Goal: Transaction & Acquisition: Purchase product/service

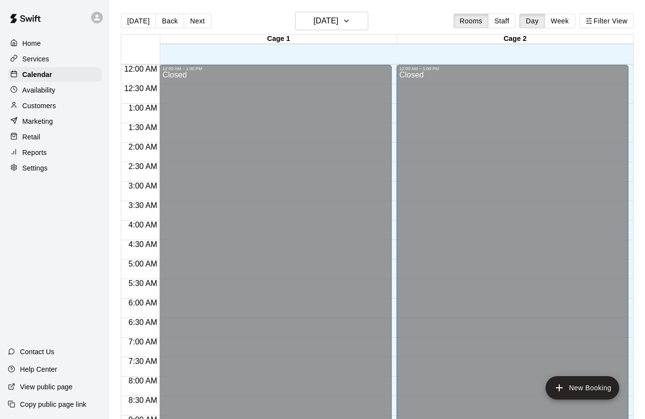
scroll to position [373, 0]
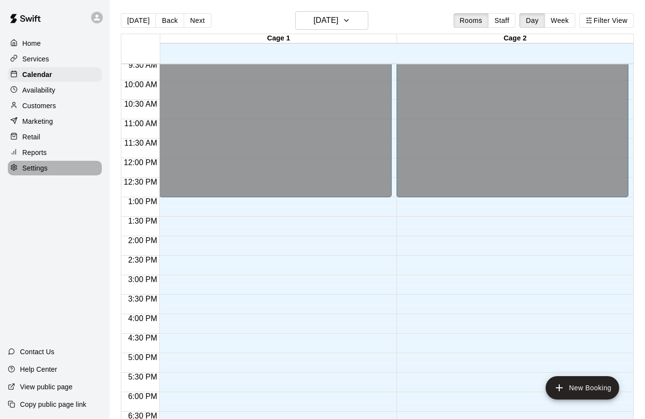
click at [45, 167] on p "Settings" at bounding box center [34, 168] width 25 height 10
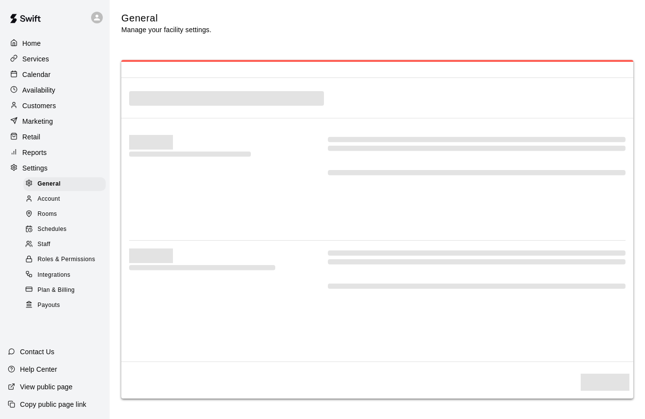
select select "**"
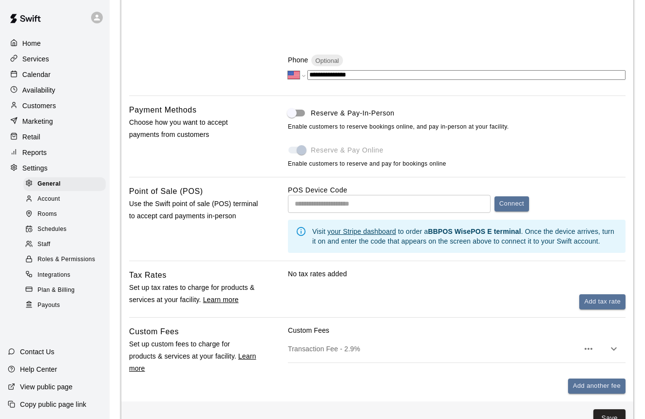
scroll to position [403, 0]
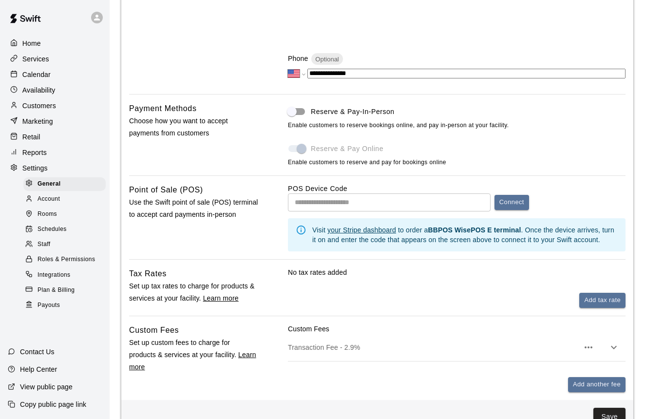
click at [351, 196] on input "text" at bounding box center [389, 202] width 203 height 18
click at [349, 204] on input "text" at bounding box center [389, 202] width 203 height 18
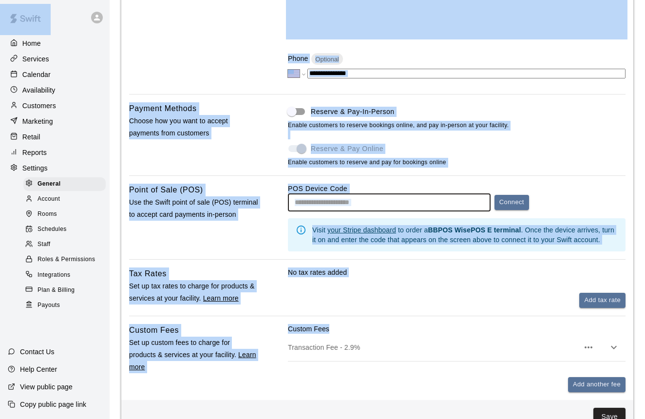
drag, startPoint x: 333, startPoint y: 371, endPoint x: 294, endPoint y: 470, distance: 106.7
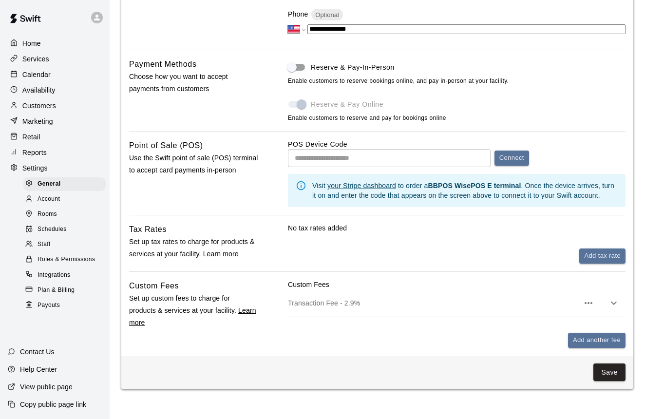
click at [402, 339] on div "Add another fee" at bounding box center [456, 340] width 337 height 15
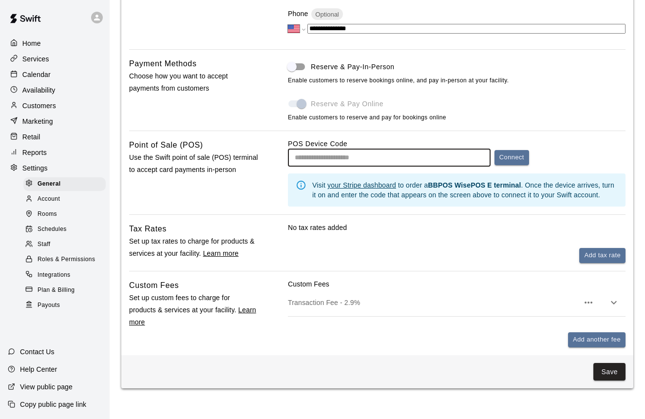
click at [399, 162] on input "text" at bounding box center [389, 158] width 203 height 18
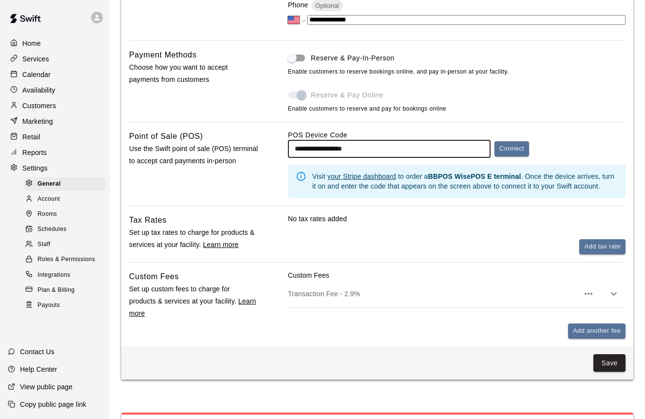
scroll to position [456, 0]
type input "**********"
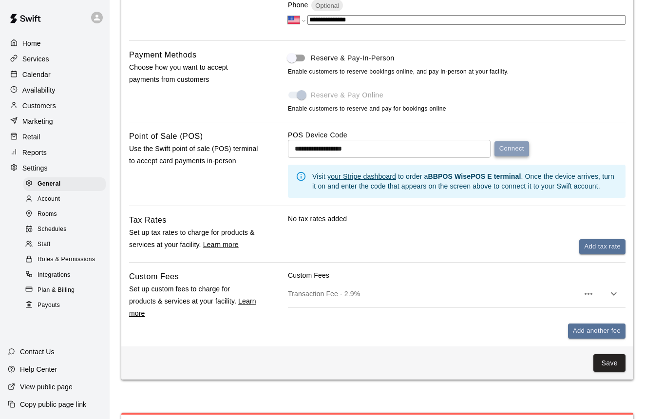
click at [506, 150] on button "Connect" at bounding box center [511, 148] width 35 height 15
click at [595, 244] on button "Add tax rate" at bounding box center [602, 246] width 46 height 15
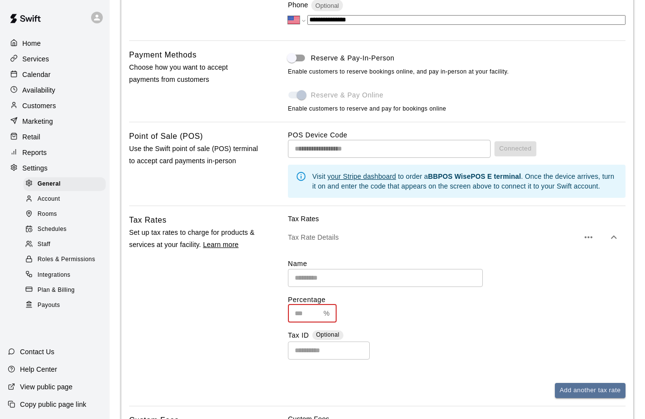
click at [302, 306] on input "text" at bounding box center [304, 313] width 32 height 18
type input "*"
click at [322, 278] on input "text" at bounding box center [385, 278] width 195 height 18
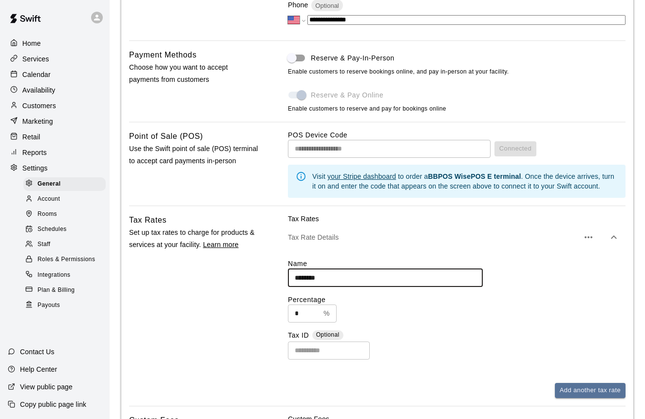
type input "*********"
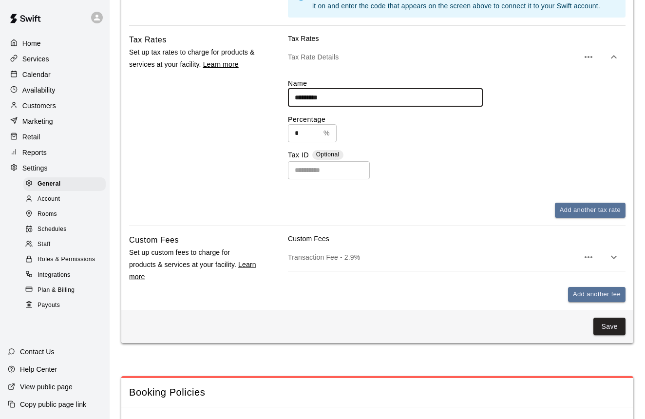
scroll to position [637, 0]
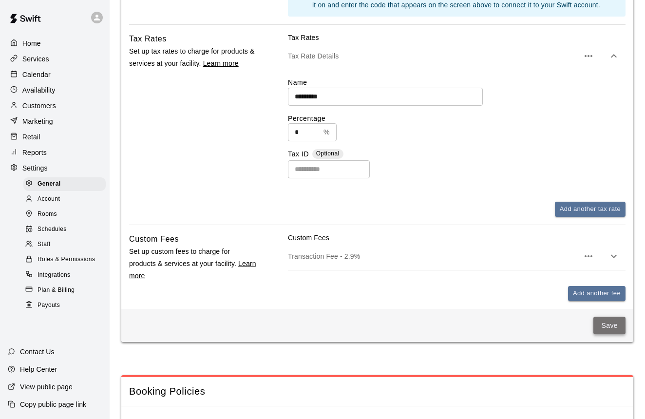
click at [606, 326] on button "Save" at bounding box center [609, 325] width 32 height 18
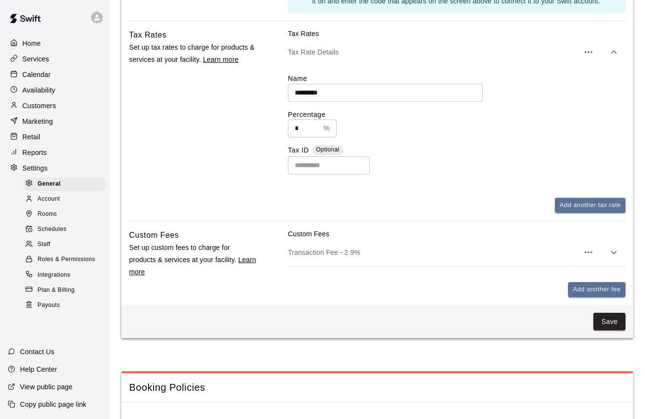
scroll to position [642, 0]
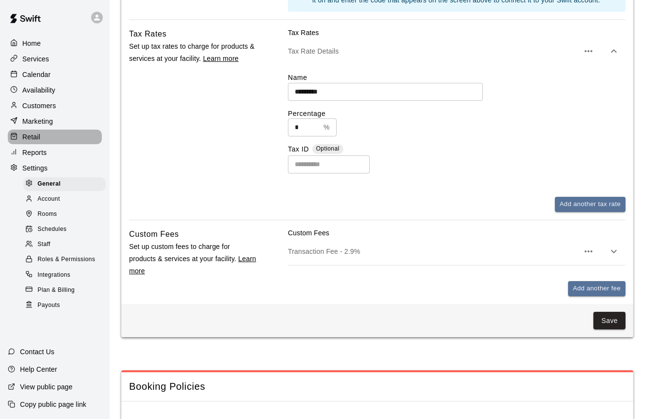
click at [37, 139] on p "Retail" at bounding box center [31, 137] width 18 height 10
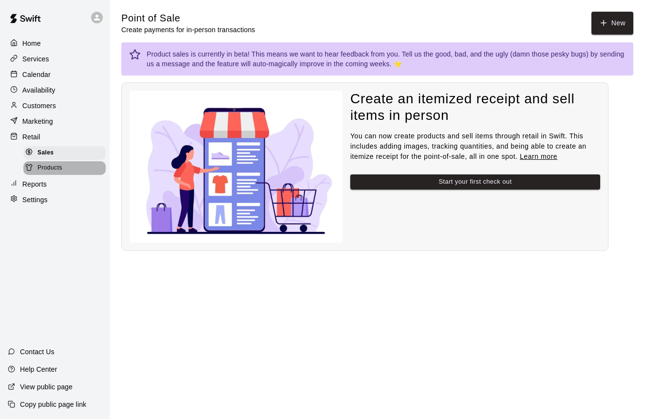
click at [40, 170] on span "Products" at bounding box center [49, 168] width 25 height 10
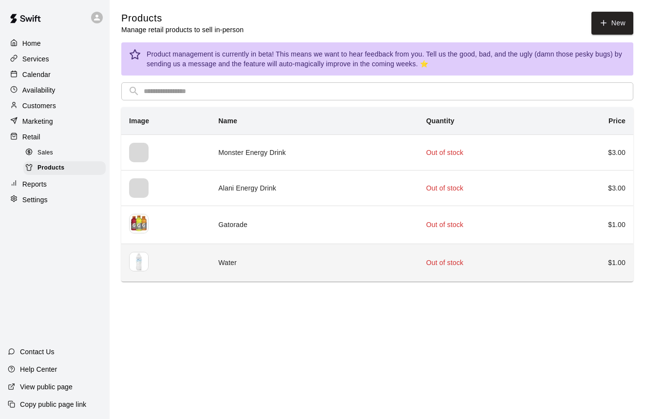
scroll to position [0, 0]
click at [202, 259] on th "simple table" at bounding box center [165, 262] width 89 height 38
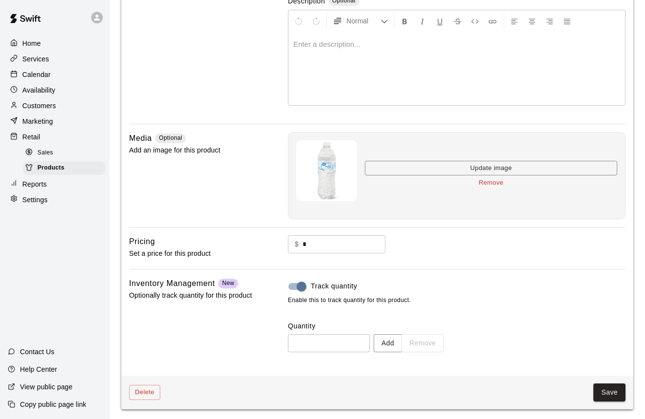
scroll to position [133, 0]
click at [69, 153] on div "Sales" at bounding box center [64, 153] width 82 height 14
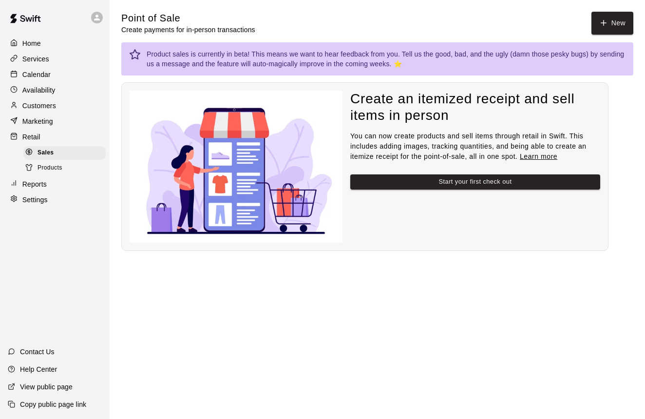
scroll to position [0, 0]
click at [603, 35] on main "Point of Sale Create payments for in-person transactions New Product sales is c…" at bounding box center [377, 131] width 512 height 239
click at [604, 27] on icon "button" at bounding box center [603, 23] width 9 height 9
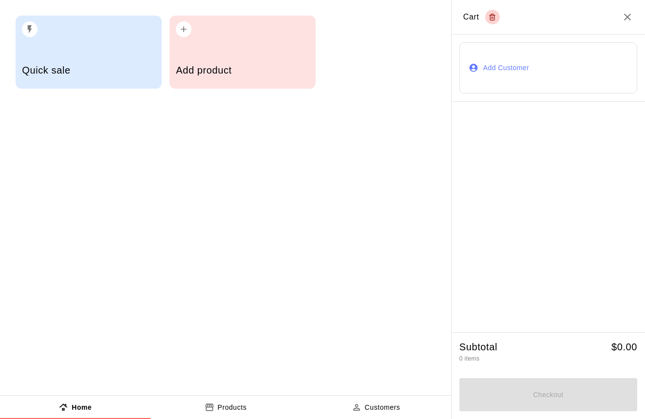
click at [503, 85] on button "Add Customer" at bounding box center [548, 67] width 178 height 51
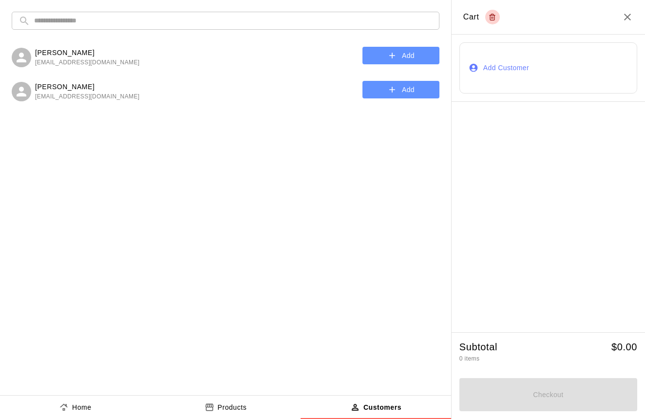
click at [434, 61] on button "Add" at bounding box center [400, 56] width 77 height 18
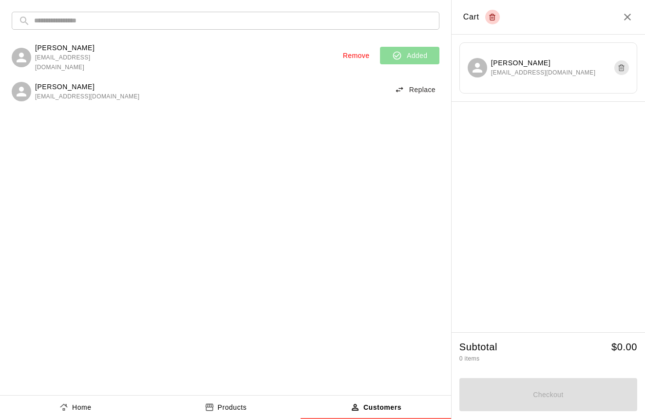
click at [230, 407] on p "Products" at bounding box center [232, 407] width 29 height 10
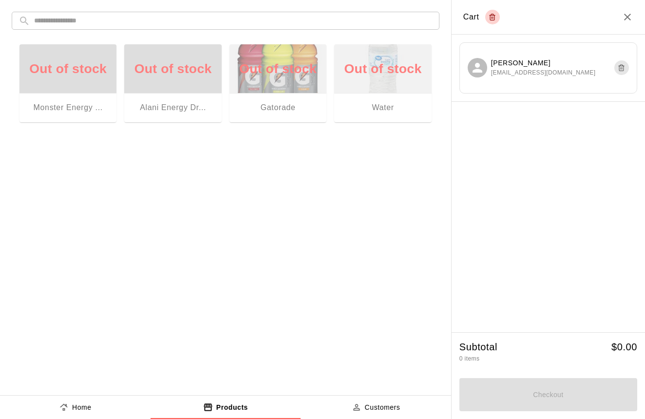
click at [283, 118] on div "Out of stock Gatorade" at bounding box center [277, 83] width 97 height 78
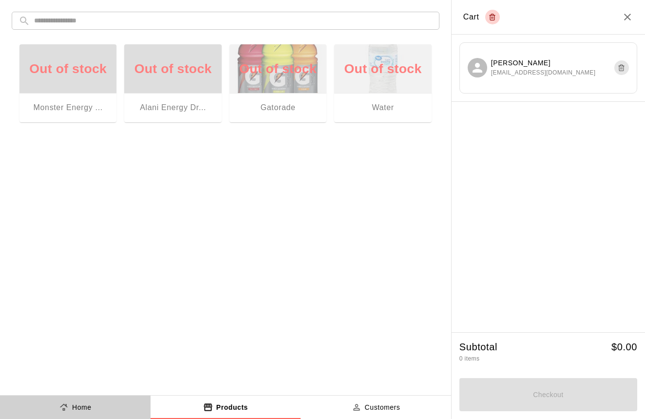
click at [75, 403] on p "Home" at bounding box center [81, 407] width 19 height 10
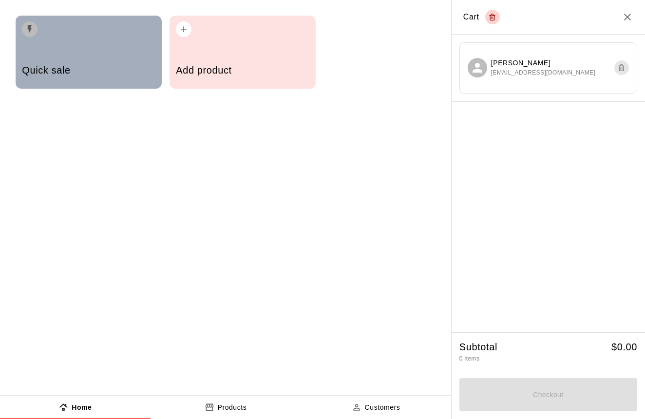
click at [100, 86] on div "Quick sale" at bounding box center [88, 71] width 133 height 35
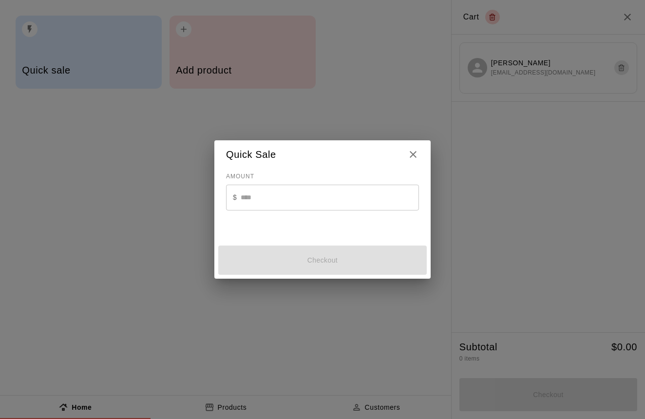
click at [254, 195] on input "text" at bounding box center [330, 198] width 178 height 26
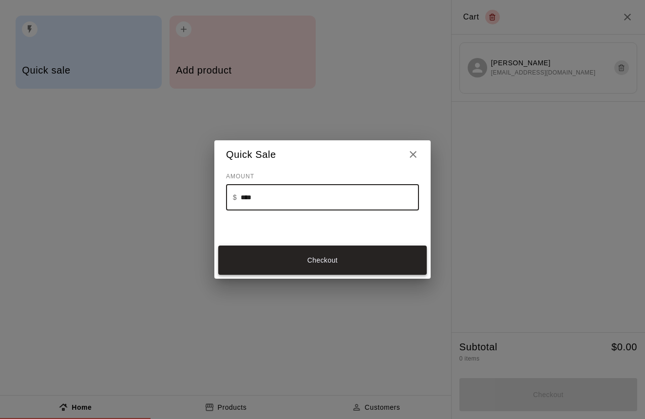
type input "****"
click at [258, 253] on button "Checkout" at bounding box center [322, 259] width 208 height 29
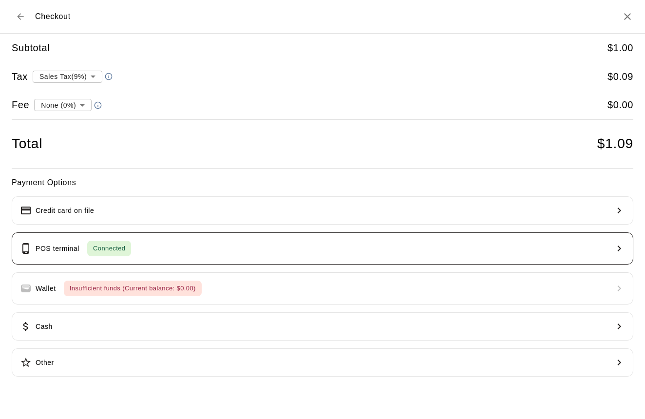
click at [202, 241] on button "POS terminal Connected" at bounding box center [322, 248] width 621 height 32
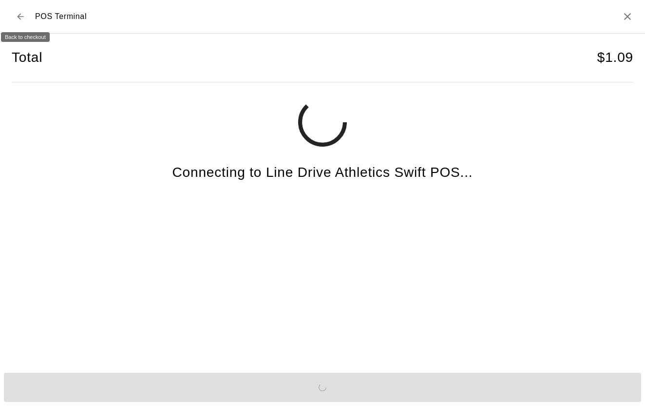
click at [23, 13] on icon "Back to checkout" at bounding box center [21, 17] width 10 height 10
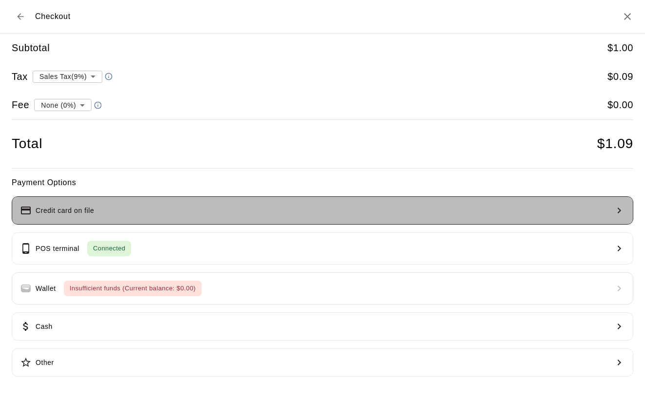
click at [189, 200] on button "Credit card on file" at bounding box center [322, 210] width 621 height 28
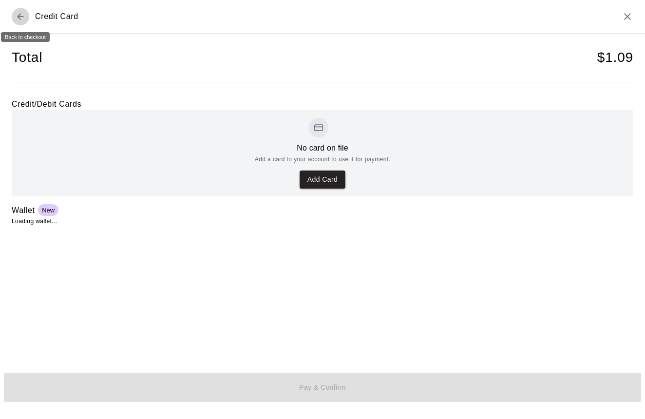
click at [23, 19] on icon "Back to checkout" at bounding box center [21, 17] width 10 height 10
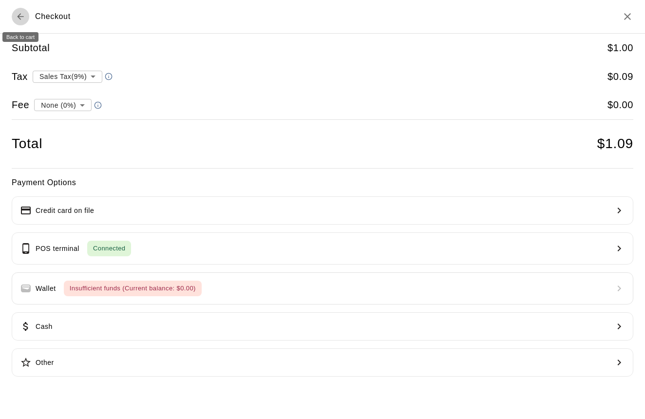
click at [29, 21] on div "Checkout" at bounding box center [41, 17] width 59 height 18
click at [26, 20] on button "Back to cart" at bounding box center [21, 17] width 18 height 18
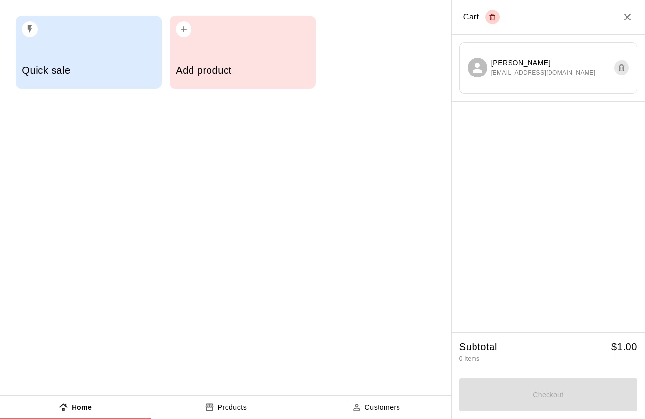
click at [629, 69] on div "Allison Mote atapscott07@yahoo.com" at bounding box center [548, 67] width 178 height 51
click at [625, 65] on icon "Remove customer" at bounding box center [620, 68] width 7 height 12
click at [492, 20] on icon "Empty cart" at bounding box center [491, 17] width 7 height 12
click at [627, 19] on icon "Close" at bounding box center [627, 17] width 12 height 12
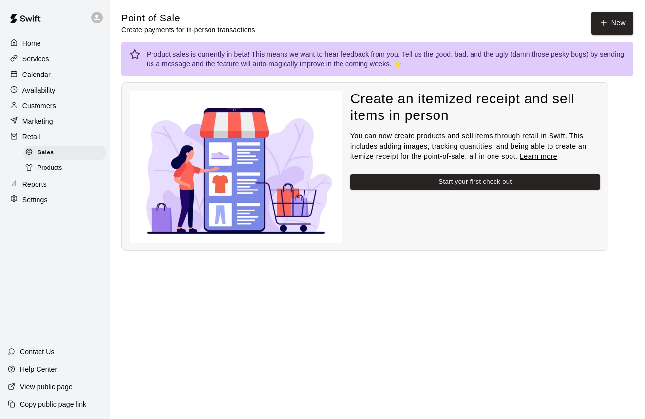
click at [25, 196] on p "Settings" at bounding box center [34, 200] width 25 height 10
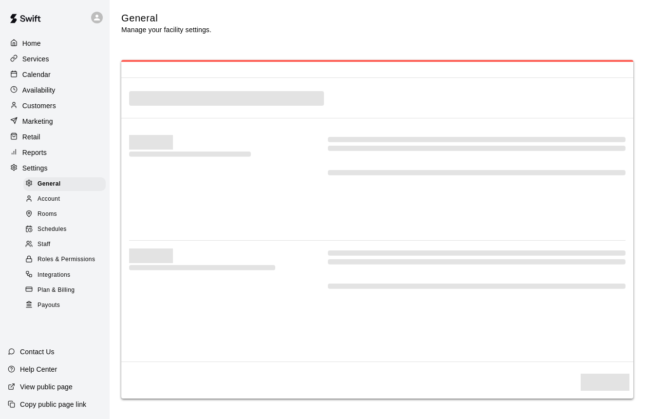
select select "**"
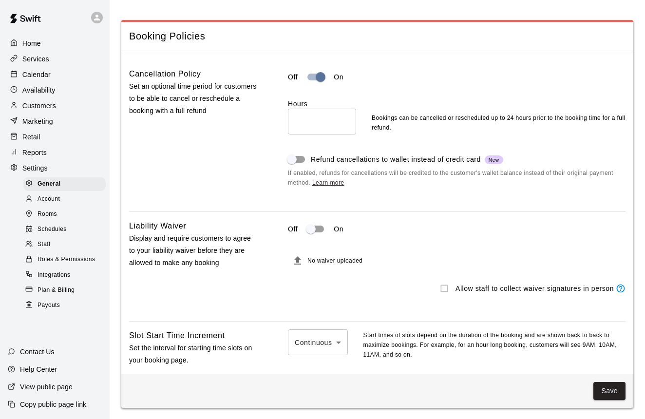
scroll to position [847, 0]
click at [331, 258] on span "No waiver uploaded" at bounding box center [334, 261] width 55 height 7
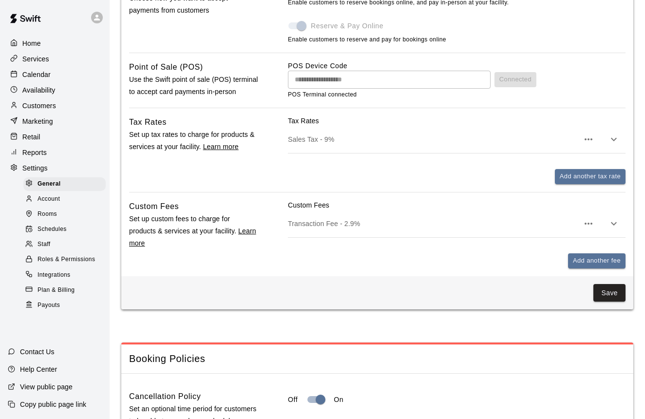
scroll to position [527, 0]
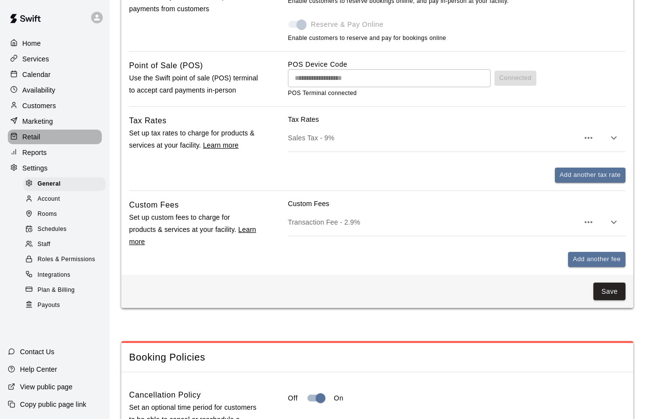
click at [37, 136] on p "Retail" at bounding box center [31, 137] width 18 height 10
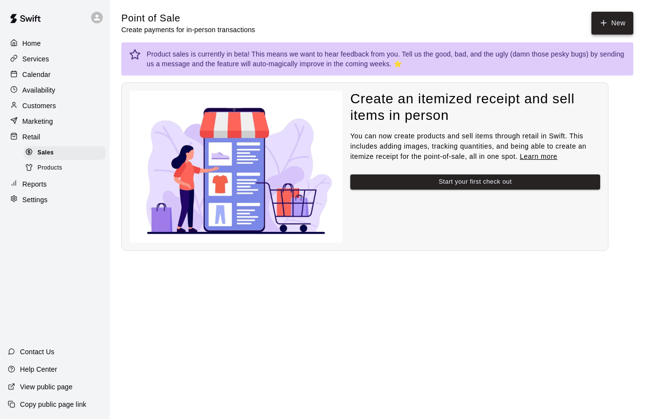
click at [607, 24] on icon "button" at bounding box center [603, 23] width 9 height 9
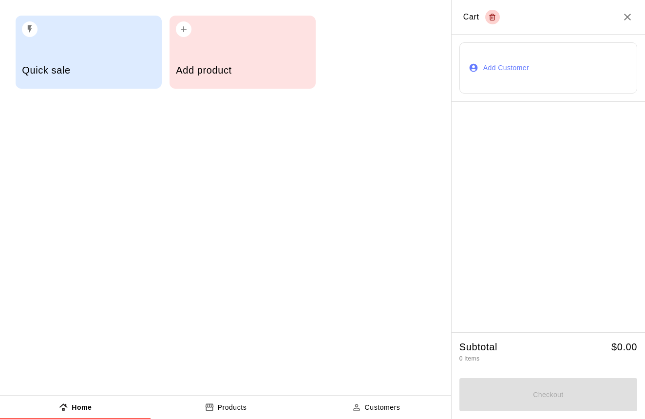
click at [57, 69] on h5 "Quick sale" at bounding box center [88, 70] width 133 height 13
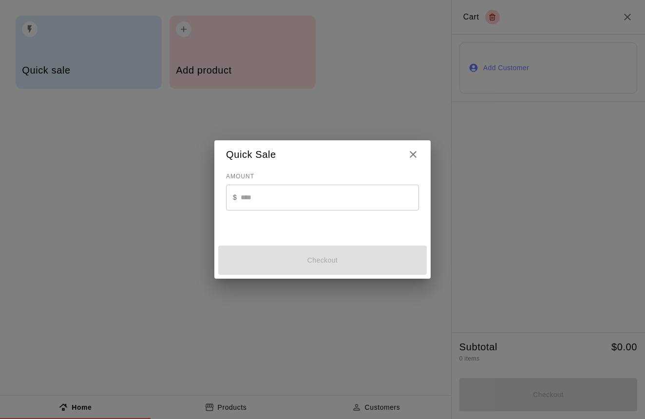
click at [241, 191] on input "text" at bounding box center [330, 198] width 178 height 26
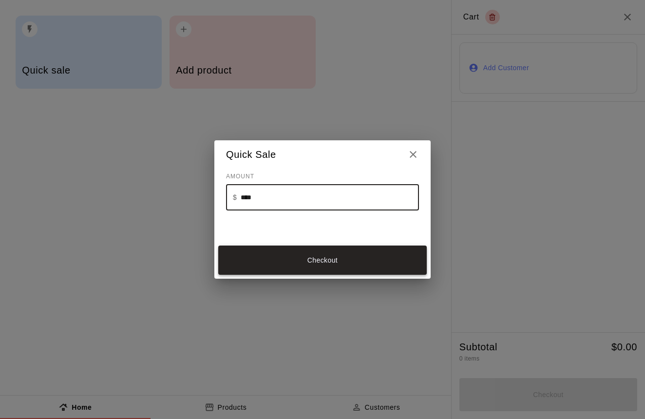
type input "****"
click at [282, 271] on button "Checkout" at bounding box center [322, 259] width 208 height 29
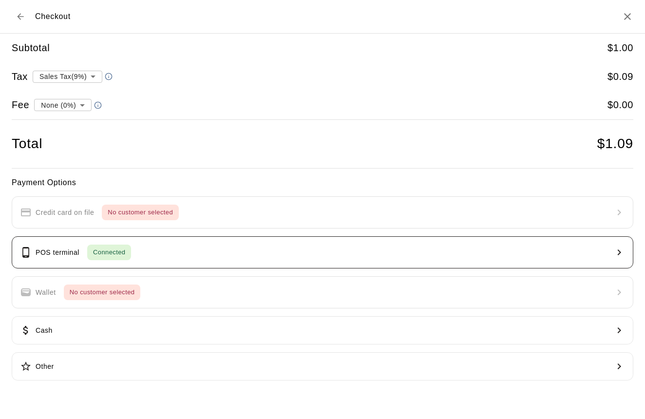
click at [198, 251] on button "POS terminal Connected" at bounding box center [322, 252] width 621 height 32
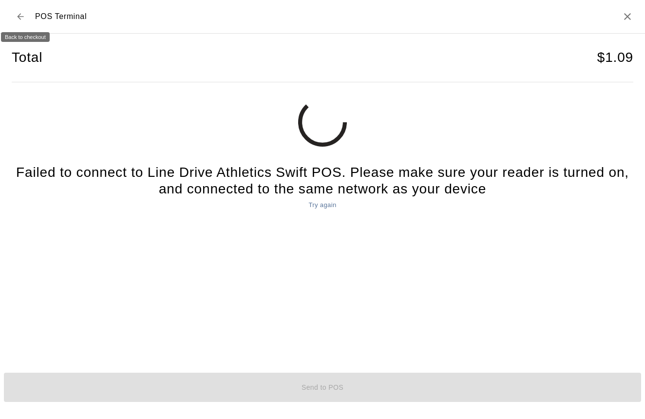
click at [17, 15] on icon "Back to checkout" at bounding box center [21, 17] width 10 height 10
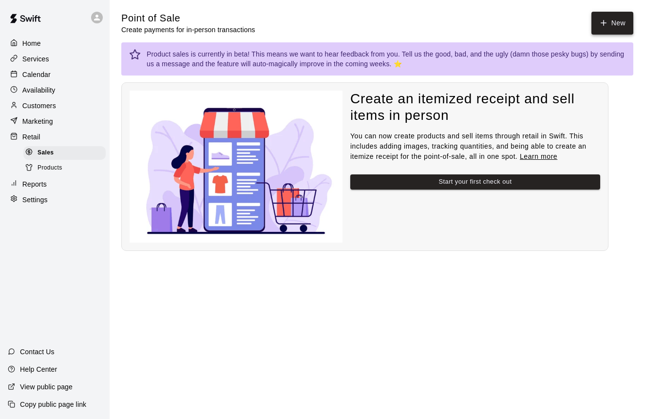
click at [597, 26] on button "New" at bounding box center [612, 23] width 42 height 23
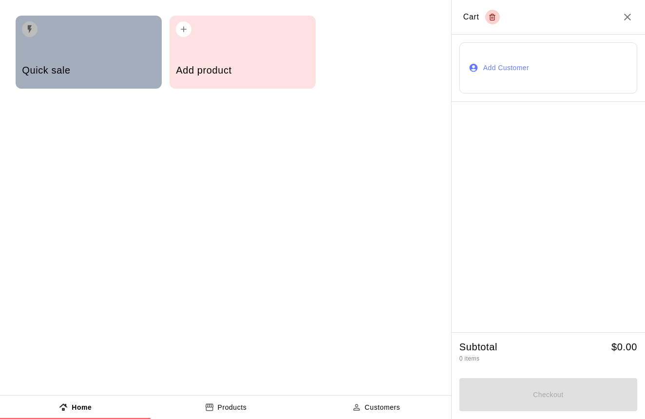
click at [93, 78] on div "Quick sale" at bounding box center [88, 71] width 133 height 35
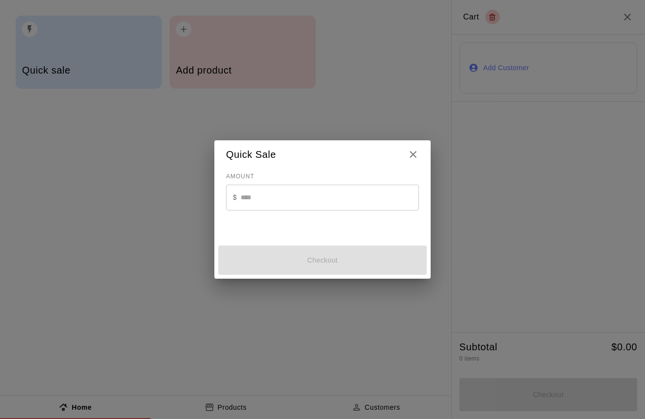
click at [262, 198] on input "text" at bounding box center [330, 198] width 178 height 26
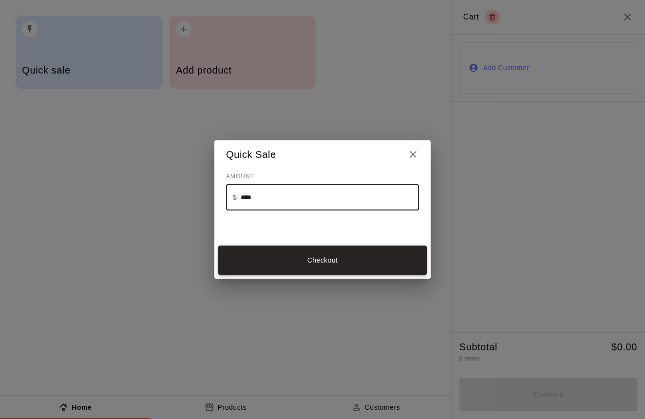
type input "****"
click at [246, 261] on button "Checkout" at bounding box center [322, 259] width 208 height 29
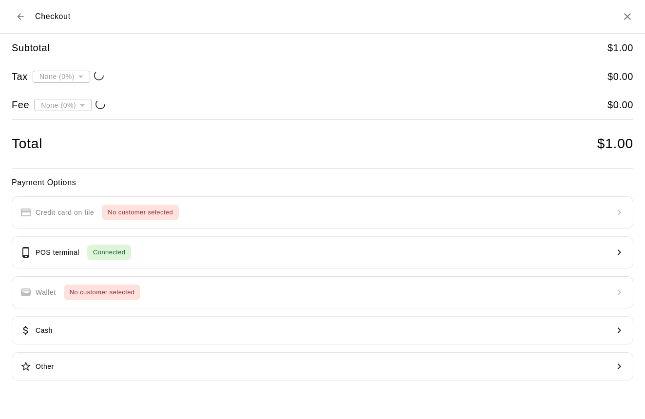
type input "**********"
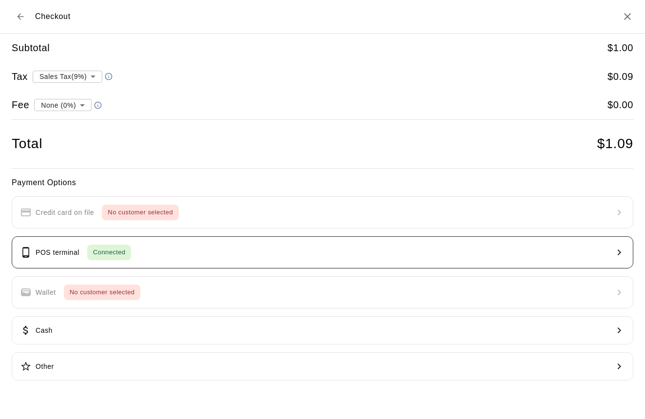
click at [258, 256] on button "POS terminal Connected" at bounding box center [322, 252] width 621 height 32
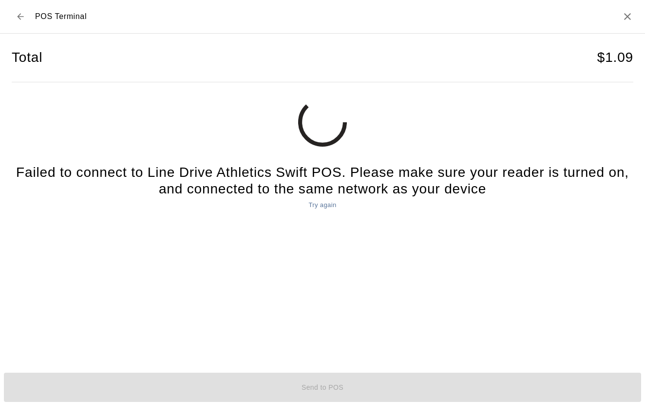
click at [325, 204] on button "Try again" at bounding box center [322, 205] width 33 height 15
click at [325, 207] on button "Try again" at bounding box center [322, 205] width 33 height 15
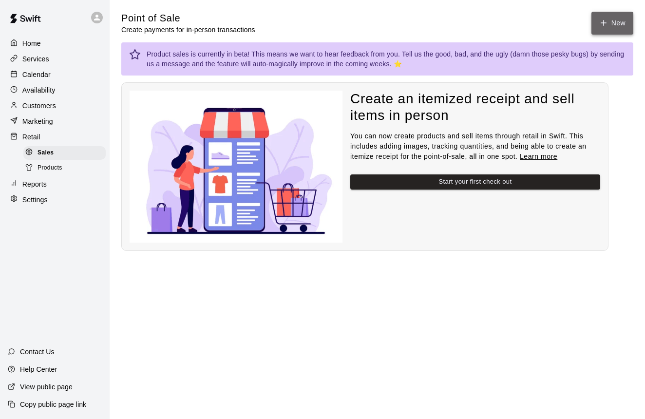
click at [594, 26] on button "New" at bounding box center [612, 23] width 42 height 23
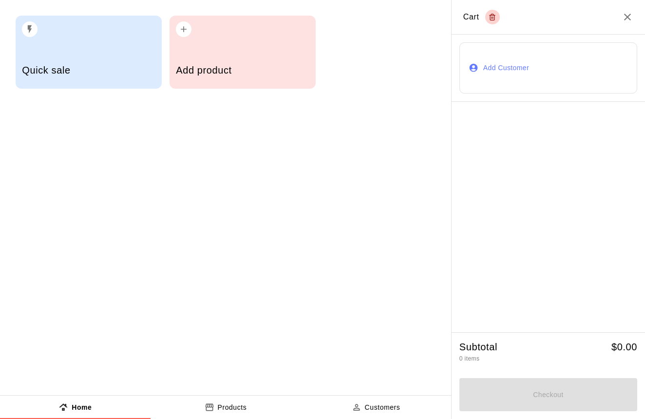
click at [69, 62] on div "Quick sale" at bounding box center [88, 71] width 133 height 35
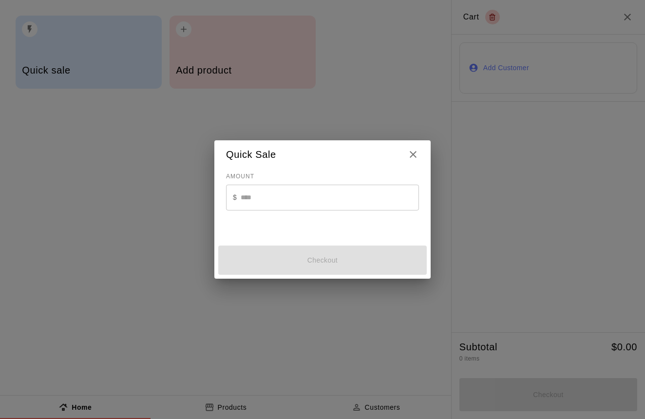
click at [252, 204] on input "text" at bounding box center [330, 198] width 178 height 26
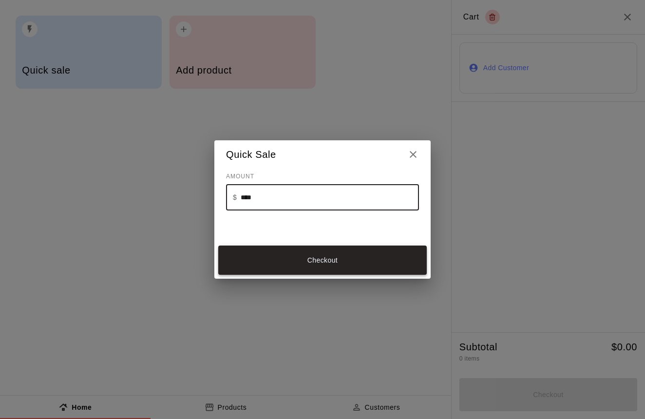
type input "****"
click at [263, 245] on button "Checkout" at bounding box center [322, 259] width 208 height 29
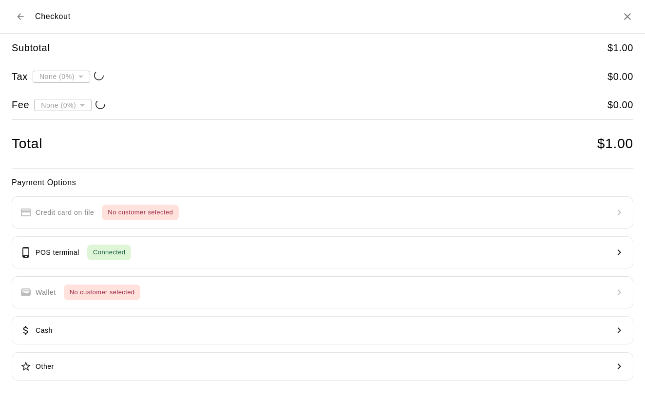
type input "**********"
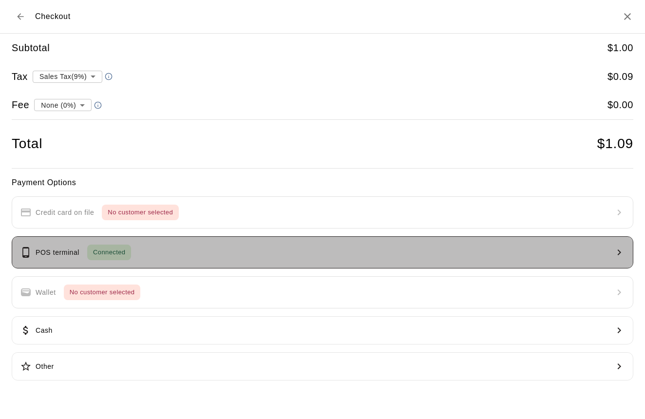
click at [229, 249] on button "POS terminal Connected" at bounding box center [322, 252] width 621 height 32
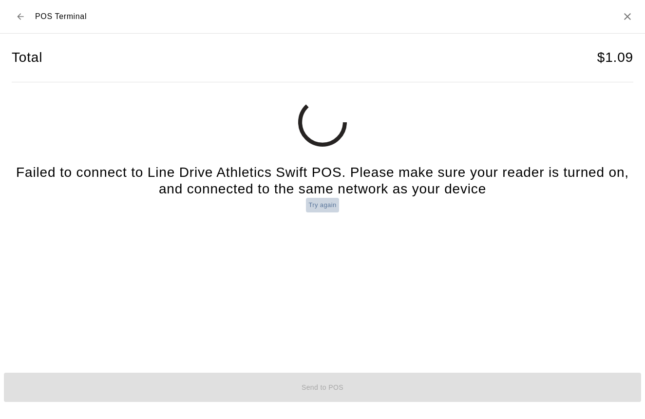
click at [323, 206] on button "Try again" at bounding box center [322, 205] width 33 height 15
click at [20, 21] on icon "Back to checkout" at bounding box center [21, 17] width 10 height 10
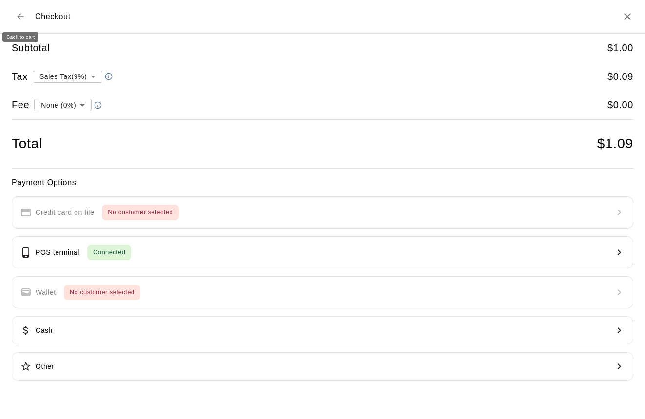
click at [20, 16] on icon "Back to cart" at bounding box center [21, 17] width 10 height 10
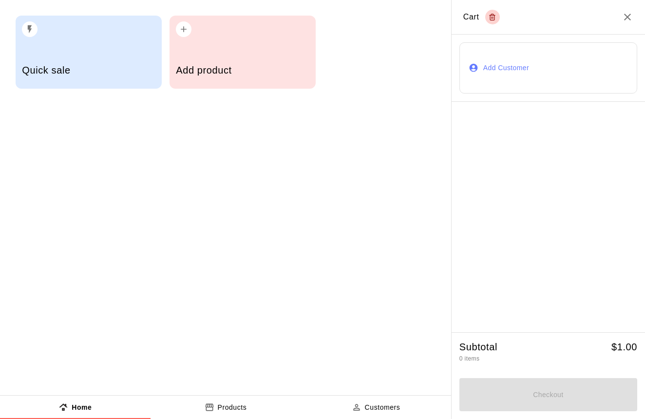
click at [531, 390] on div "Checkout" at bounding box center [548, 392] width 178 height 37
click at [124, 26] on div "button" at bounding box center [88, 26] width 133 height 21
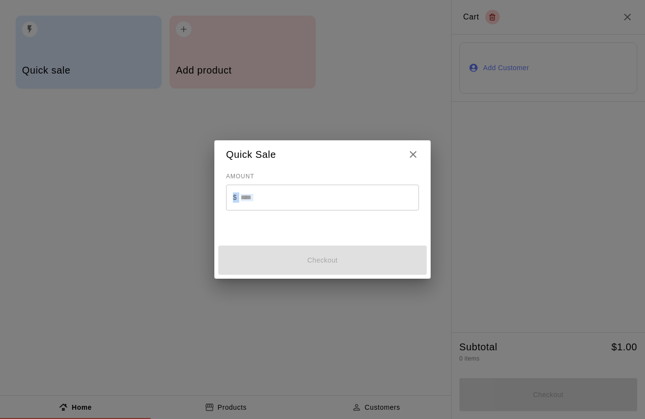
click at [270, 177] on div "AMOUNT $ ​" at bounding box center [322, 200] width 193 height 63
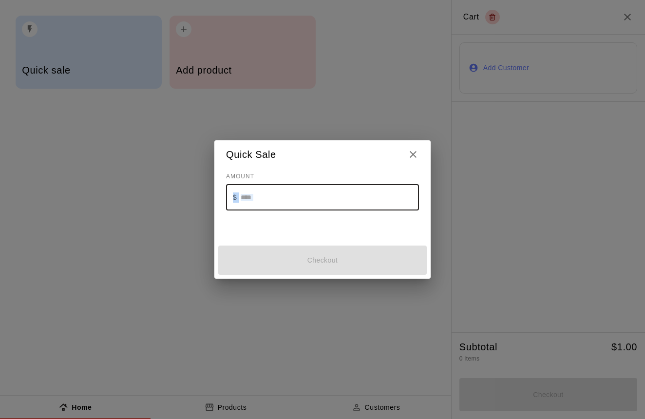
click at [266, 193] on input "text" at bounding box center [330, 198] width 178 height 26
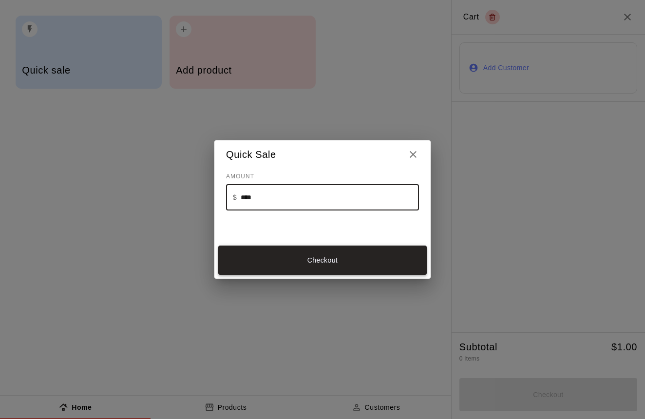
type input "****"
click at [269, 260] on button "Checkout" at bounding box center [322, 259] width 208 height 29
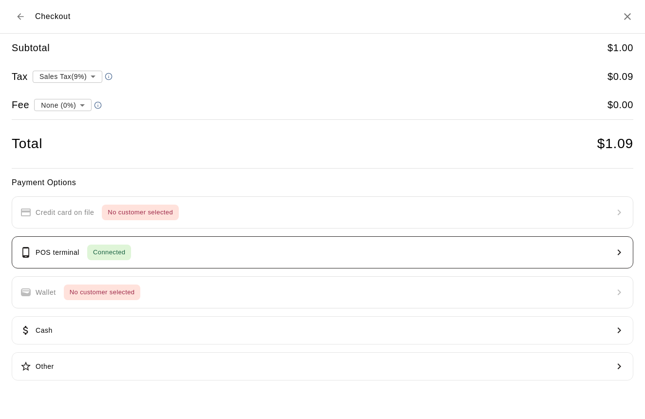
click at [178, 249] on button "POS terminal Connected" at bounding box center [322, 252] width 621 height 32
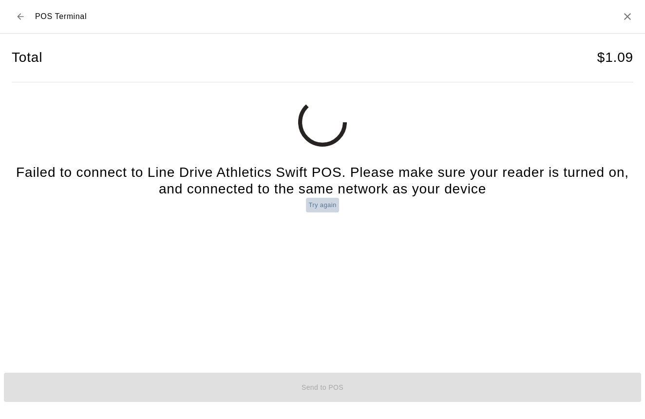
click at [327, 208] on button "Try again" at bounding box center [322, 205] width 33 height 15
click at [332, 204] on button "Try again" at bounding box center [322, 205] width 33 height 15
click at [22, 15] on icon "Back to checkout" at bounding box center [21, 17] width 10 height 10
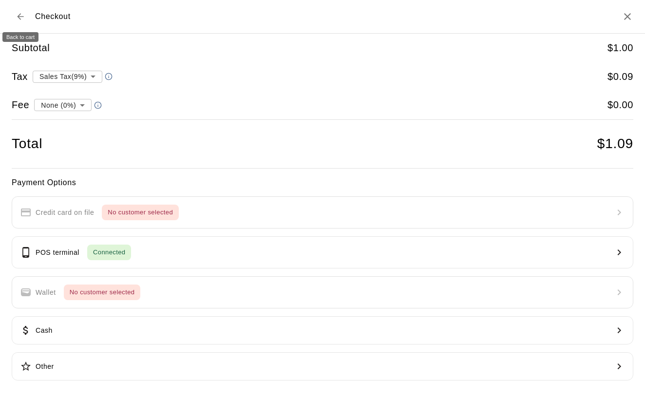
click at [22, 15] on icon "Back to cart" at bounding box center [21, 17] width 10 height 10
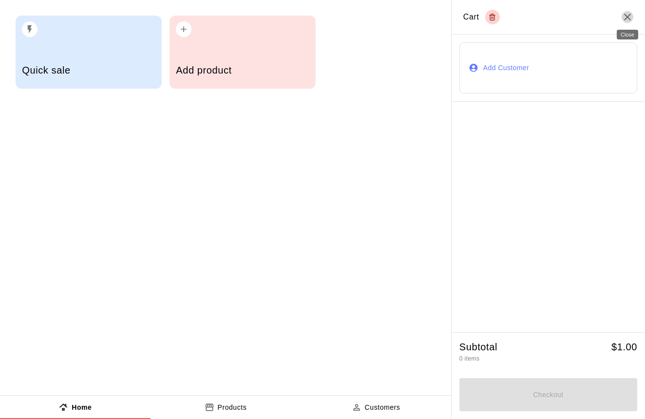
click at [632, 17] on icon "Close" at bounding box center [627, 17] width 12 height 12
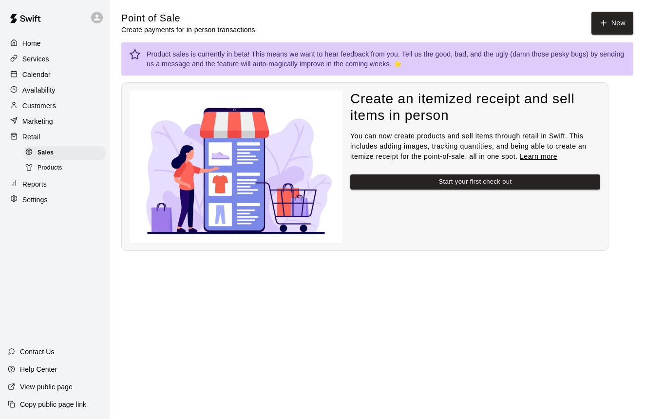
click at [38, 202] on p "Settings" at bounding box center [34, 200] width 25 height 10
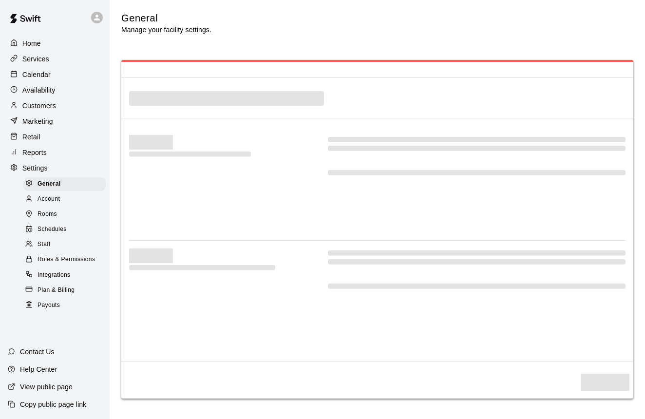
select select "**"
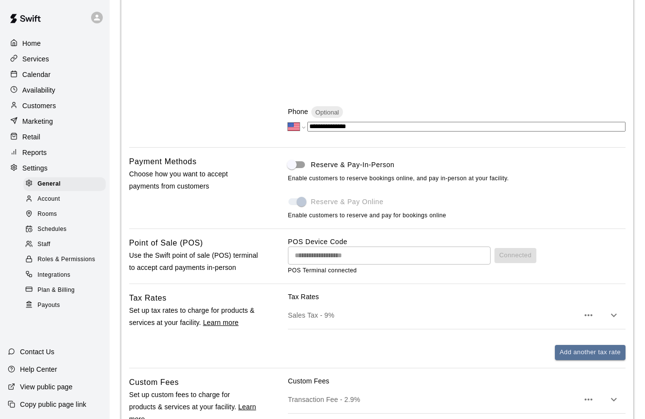
scroll to position [348, 0]
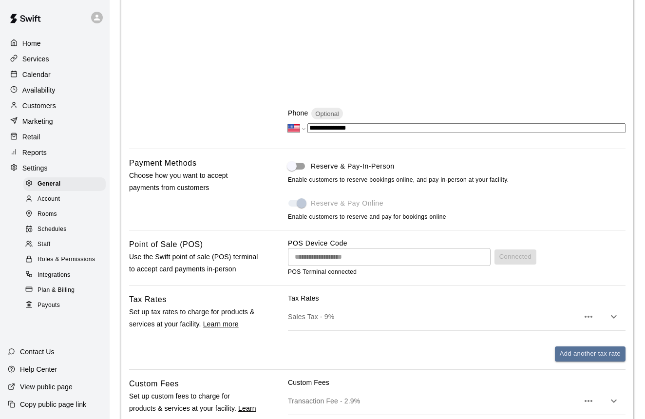
click at [39, 120] on p "Marketing" at bounding box center [37, 121] width 31 height 10
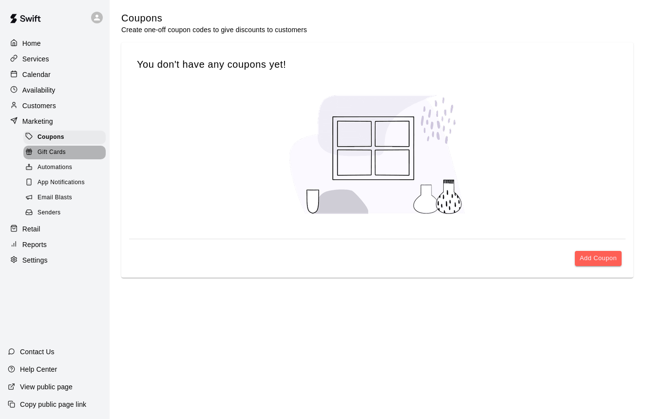
click at [65, 154] on span "Gift Cards" at bounding box center [51, 153] width 28 height 10
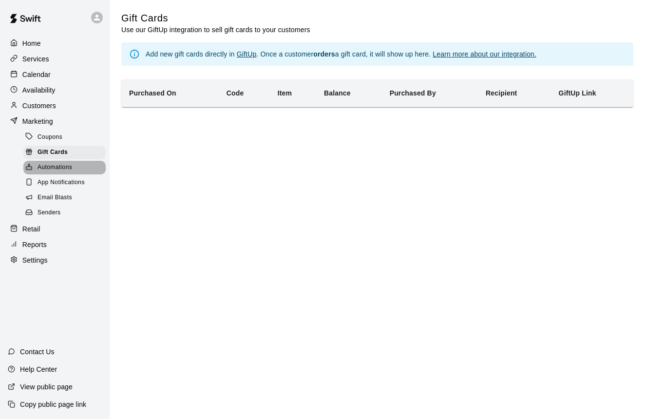
click at [63, 166] on span "Automations" at bounding box center [54, 168] width 35 height 10
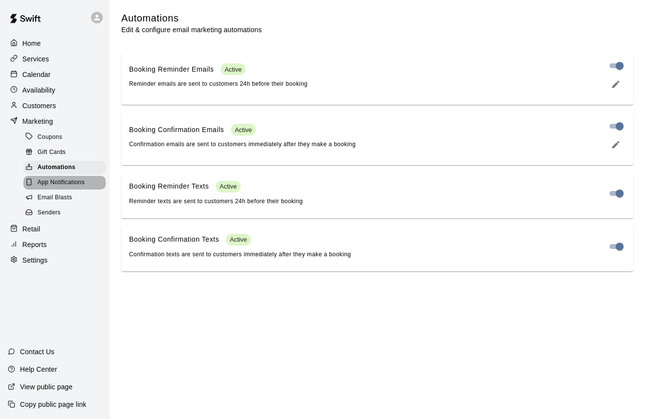
click at [74, 181] on span "App Notifications" at bounding box center [60, 183] width 47 height 10
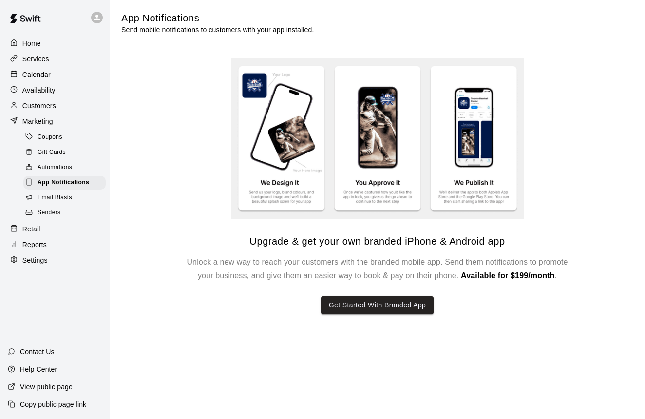
click at [71, 199] on span "Email Blasts" at bounding box center [54, 198] width 35 height 10
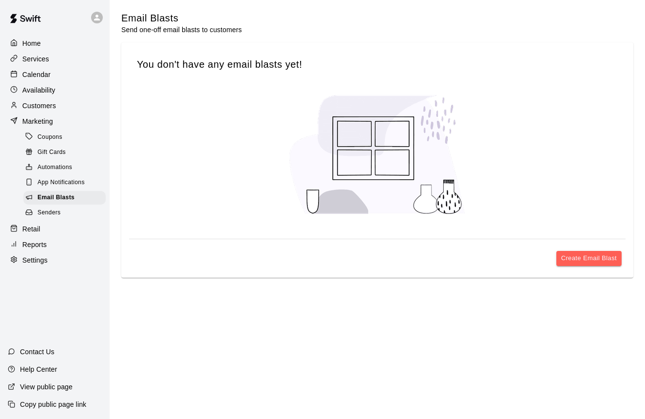
click at [58, 208] on span "Senders" at bounding box center [48, 213] width 23 height 10
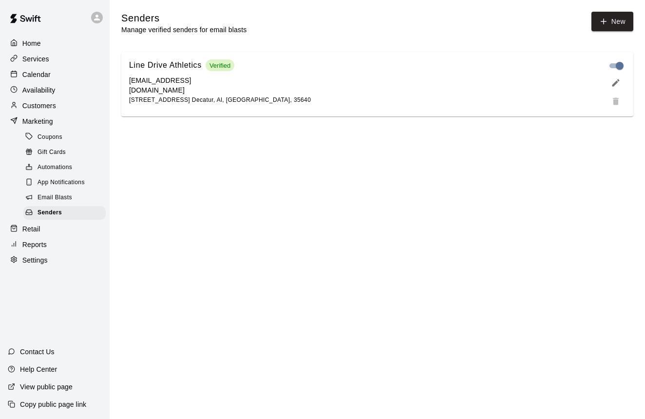
click at [33, 121] on p "Marketing" at bounding box center [37, 121] width 31 height 10
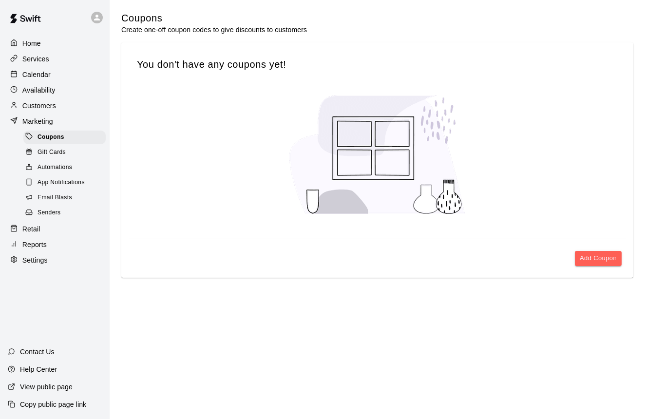
click at [54, 63] on div "Services" at bounding box center [55, 59] width 94 height 15
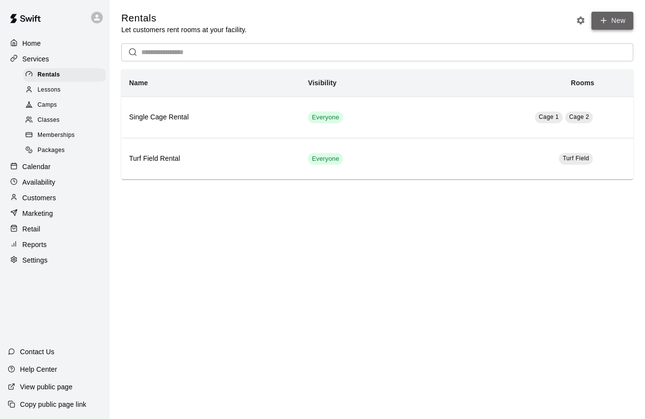
click at [606, 25] on link "New" at bounding box center [612, 21] width 42 height 18
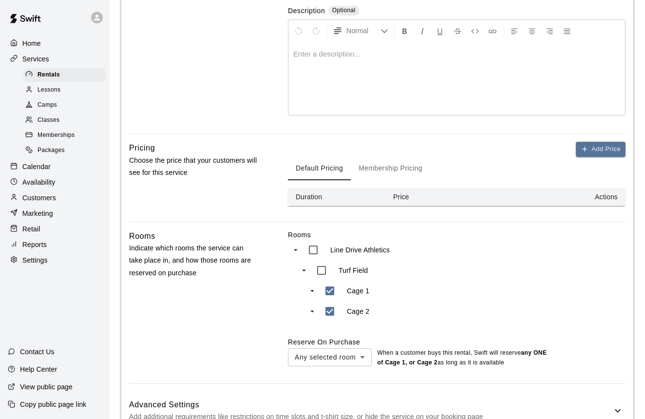
scroll to position [190, 0]
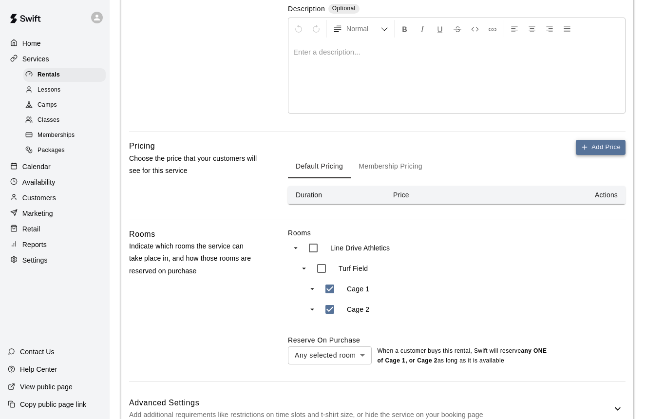
type input "**********"
click at [591, 150] on button "Add Price" at bounding box center [601, 147] width 50 height 15
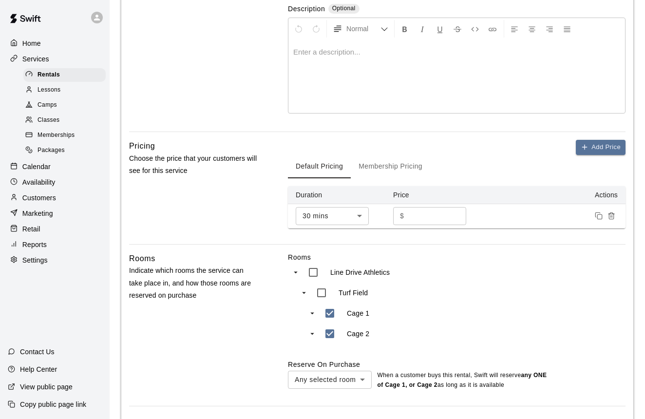
click at [347, 209] on body "**********" at bounding box center [322, 157] width 645 height 695
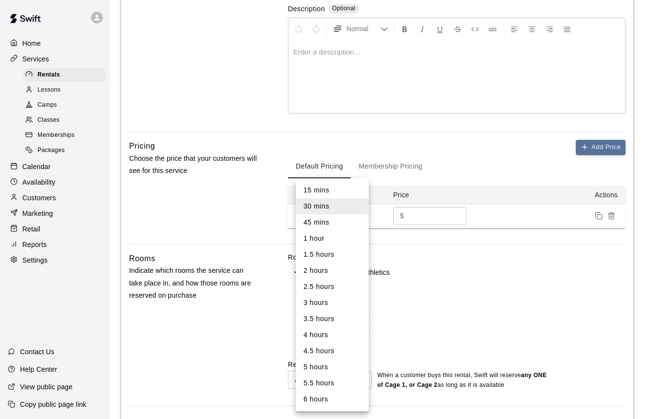
click at [312, 268] on li "2 hours" at bounding box center [332, 270] width 73 height 16
type input "***"
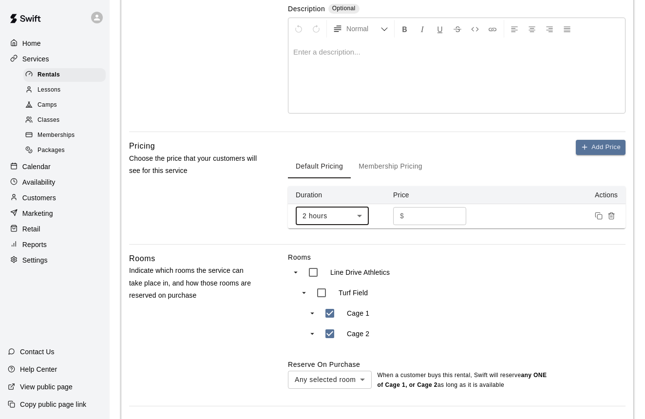
click at [413, 215] on input "*" at bounding box center [437, 216] width 58 height 18
click at [413, 216] on input "*" at bounding box center [437, 216] width 58 height 18
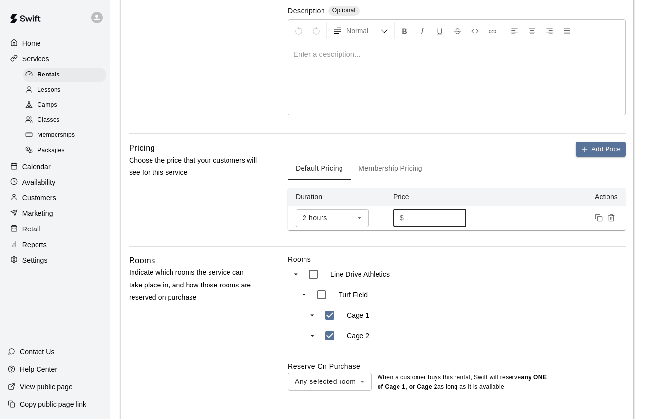
type input "***"
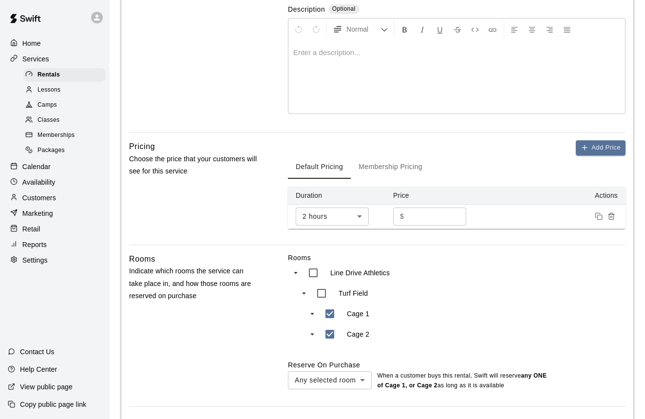
click at [534, 254] on label "Rooms" at bounding box center [456, 258] width 337 height 10
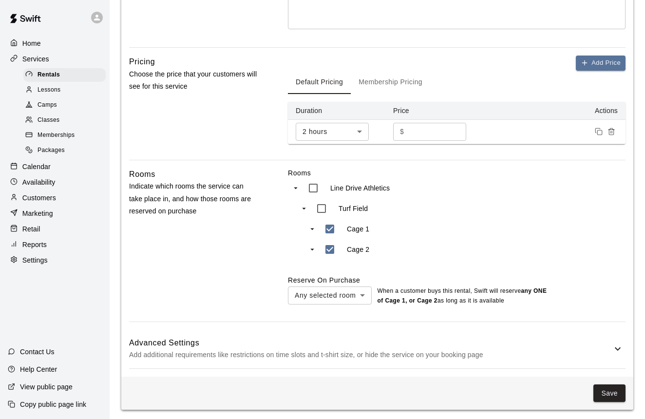
scroll to position [273, 0]
click at [557, 340] on h6 "Advanced Settings" at bounding box center [370, 343] width 483 height 13
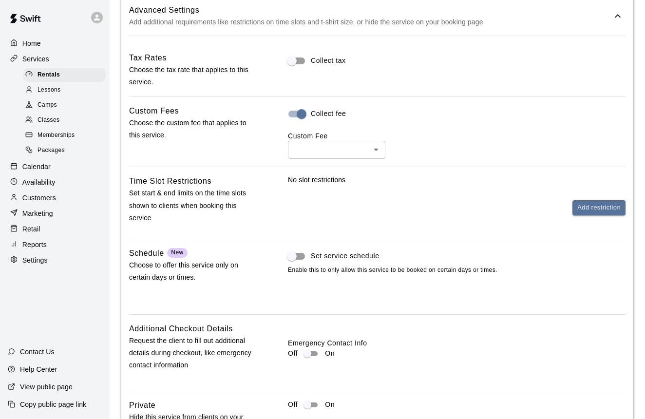
scroll to position [614, 0]
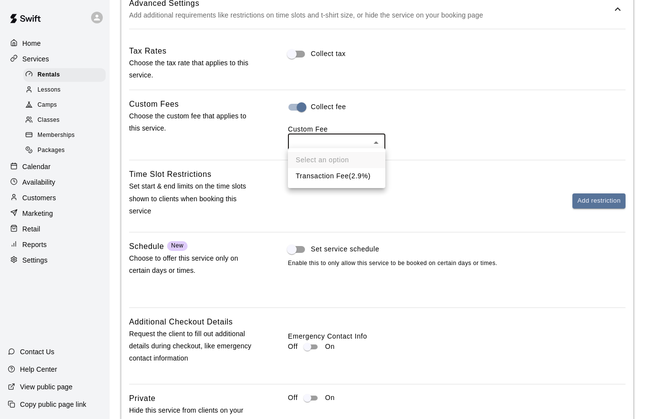
click at [334, 179] on li "Transaction Fee ( 2.9% )" at bounding box center [336, 176] width 97 height 16
type input "***"
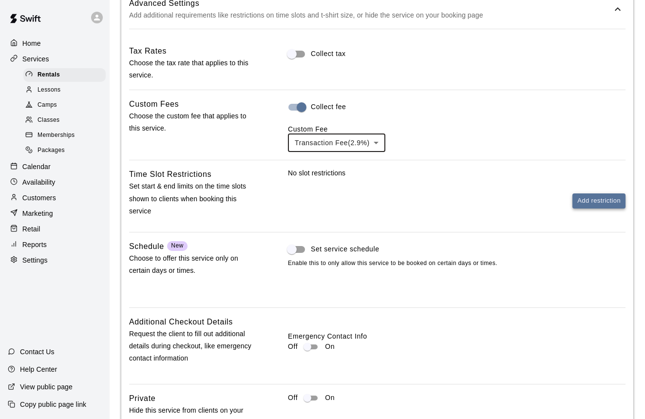
click at [580, 199] on button "Add restriction" at bounding box center [598, 200] width 53 height 15
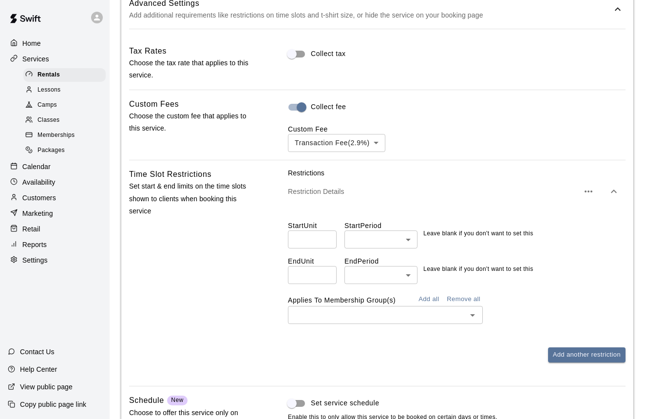
scroll to position [613, 0]
click at [611, 191] on icon "button" at bounding box center [614, 192] width 12 height 12
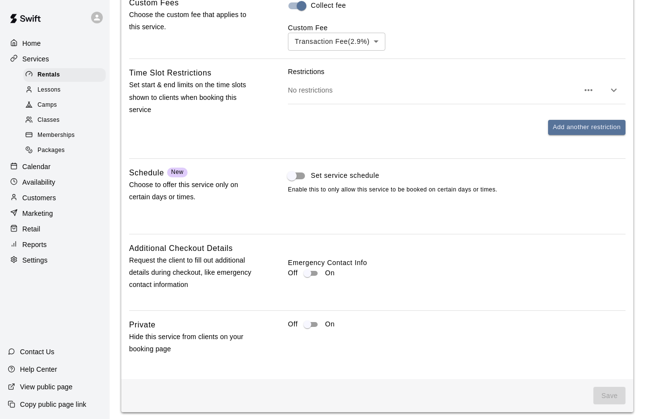
scroll to position [714, 0]
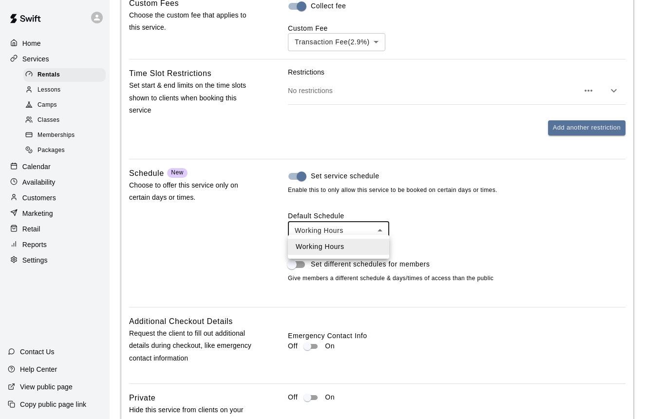
click at [339, 225] on div at bounding box center [322, 209] width 645 height 419
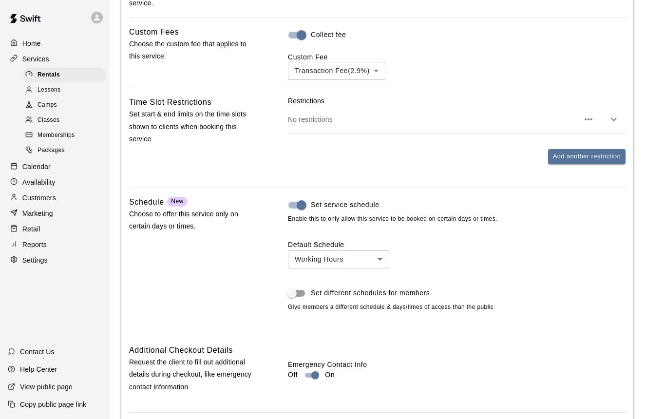
scroll to position [685, 0]
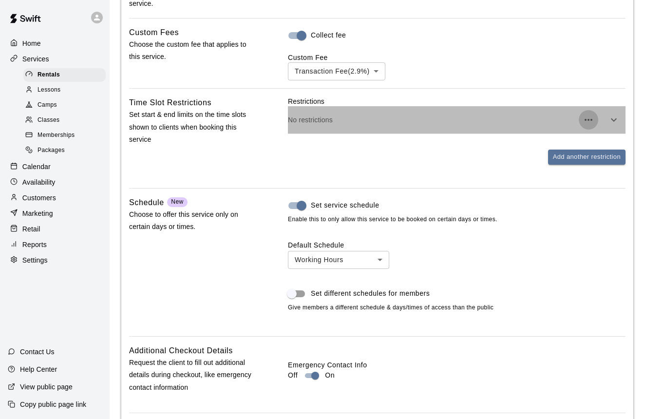
click at [588, 114] on icon "button" at bounding box center [588, 120] width 12 height 12
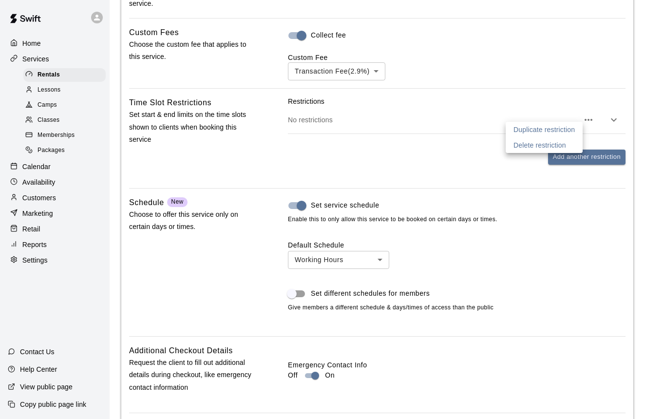
click at [548, 144] on p "Delete restriction" at bounding box center [539, 145] width 53 height 10
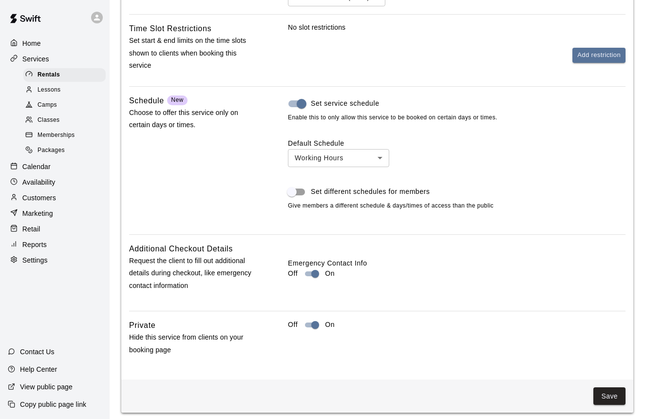
scroll to position [759, 0]
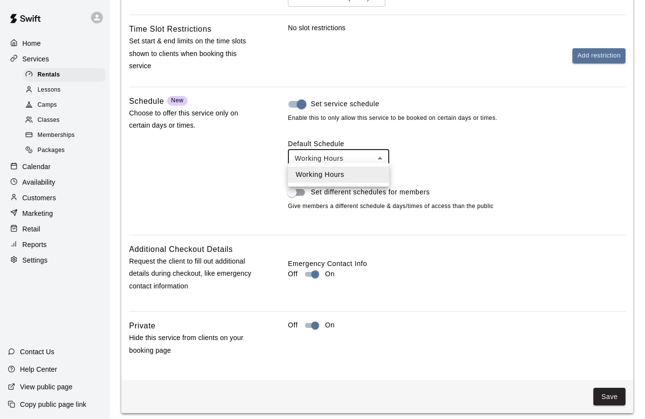
click at [384, 151] on div at bounding box center [322, 209] width 645 height 419
click at [350, 177] on li "Working Hours" at bounding box center [338, 175] width 101 height 16
click at [403, 170] on div "Default Schedule Working Hours *** ​ Set different schedules for members Give m…" at bounding box center [456, 175] width 337 height 73
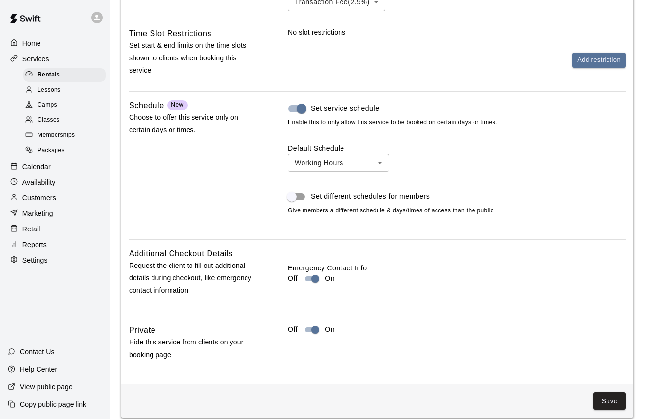
scroll to position [754, 0]
click at [601, 392] on button "Save" at bounding box center [609, 401] width 32 height 18
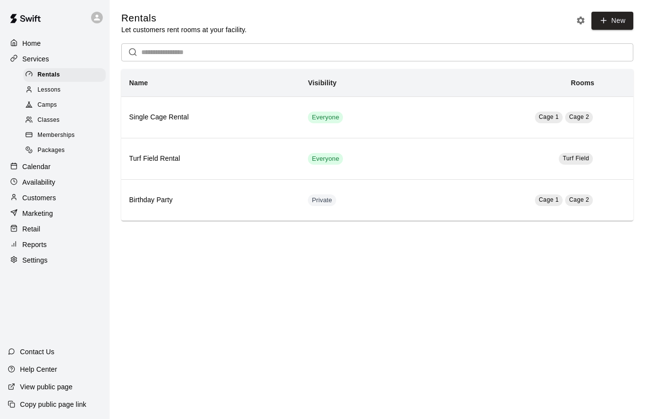
click at [33, 255] on p "Settings" at bounding box center [34, 260] width 25 height 10
select select "**"
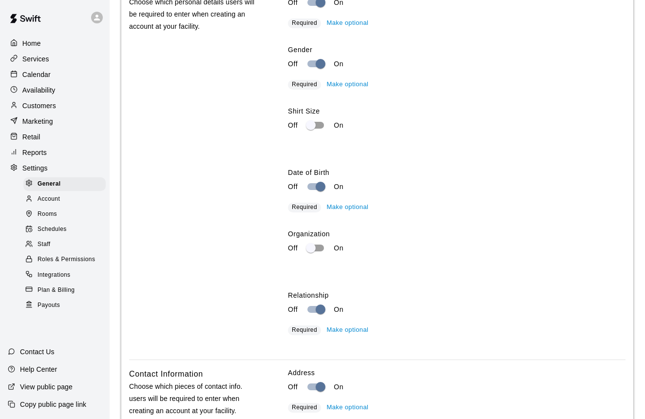
scroll to position [1352, 0]
click at [47, 89] on p "Availability" at bounding box center [38, 90] width 33 height 10
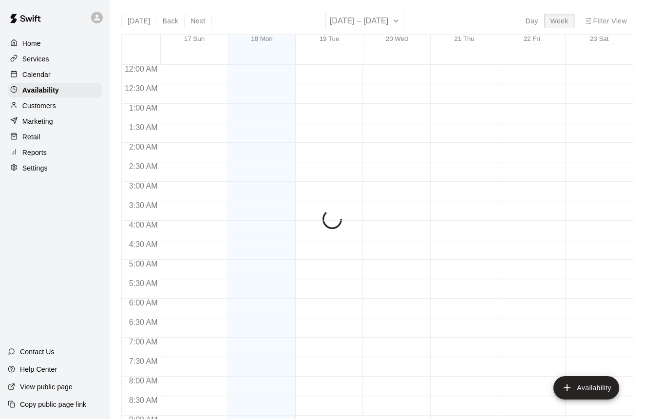
scroll to position [570, 0]
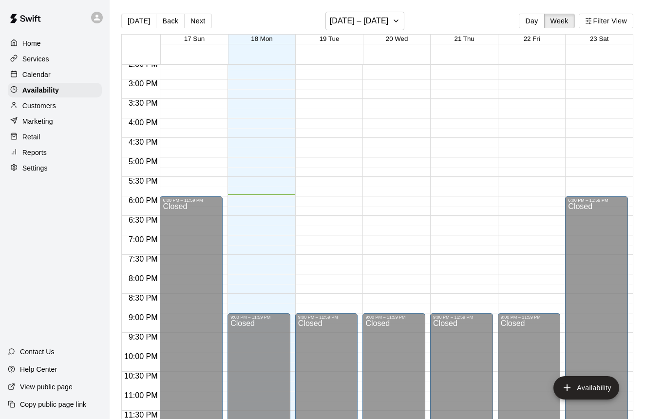
click at [64, 106] on div "Customers" at bounding box center [55, 105] width 94 height 15
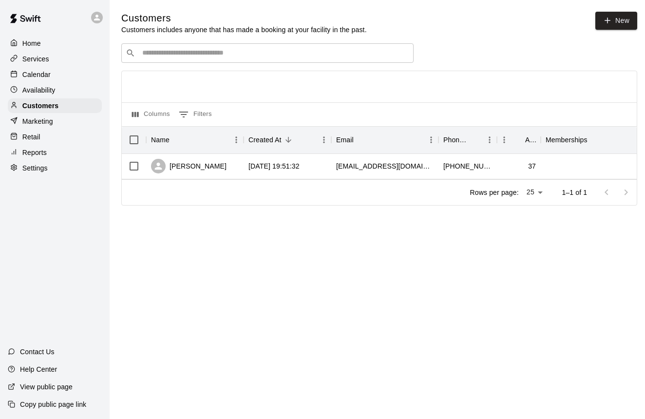
click at [32, 138] on p "Retail" at bounding box center [31, 137] width 18 height 10
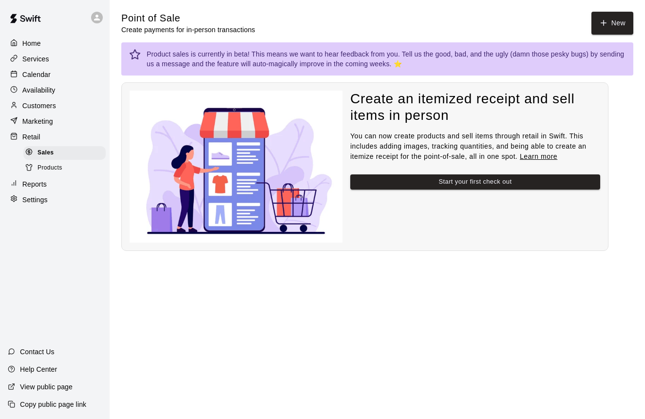
click at [31, 202] on div "Settings" at bounding box center [55, 199] width 94 height 15
select select "**"
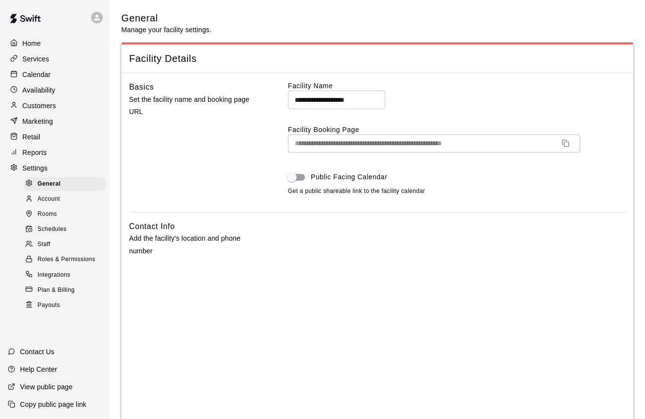
click at [49, 210] on span "Rooms" at bounding box center [46, 214] width 19 height 10
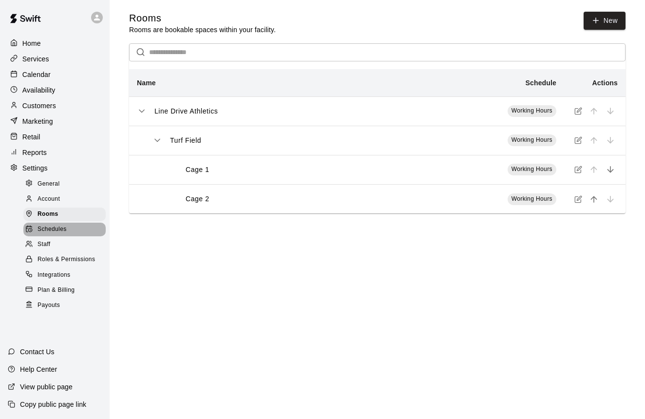
click at [47, 229] on span "Schedules" at bounding box center [51, 229] width 29 height 10
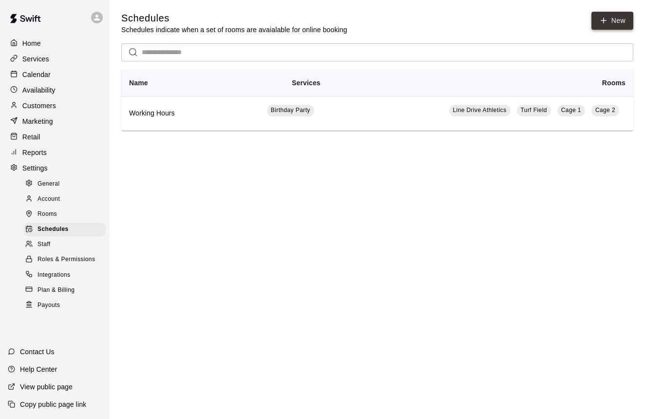
click at [622, 23] on link "New" at bounding box center [612, 21] width 42 height 18
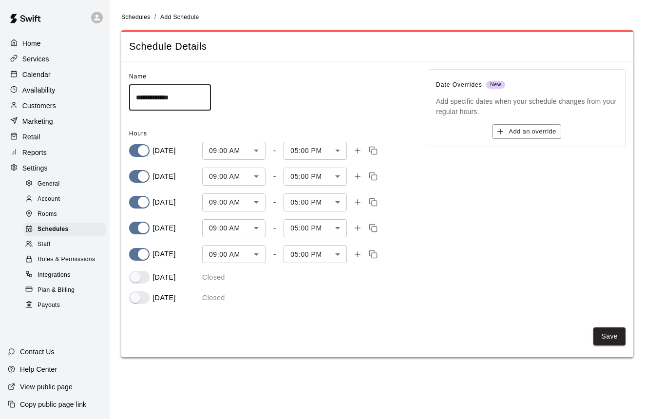
drag, startPoint x: 179, startPoint y: 93, endPoint x: 152, endPoint y: 89, distance: 27.6
click at [152, 89] on input "**********" at bounding box center [170, 97] width 82 height 26
type input "*******"
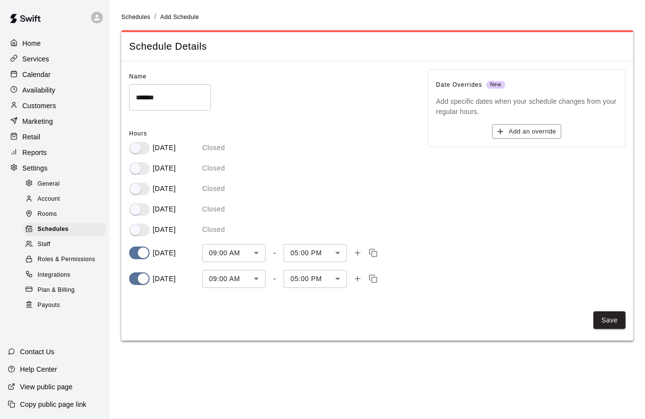
click at [257, 248] on body "Home Services Calendar Availability Customers Marketing Retail Reports Settings…" at bounding box center [322, 176] width 645 height 352
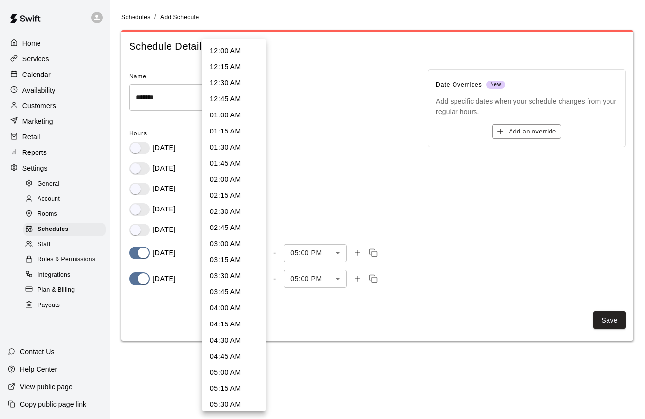
scroll to position [405, 0]
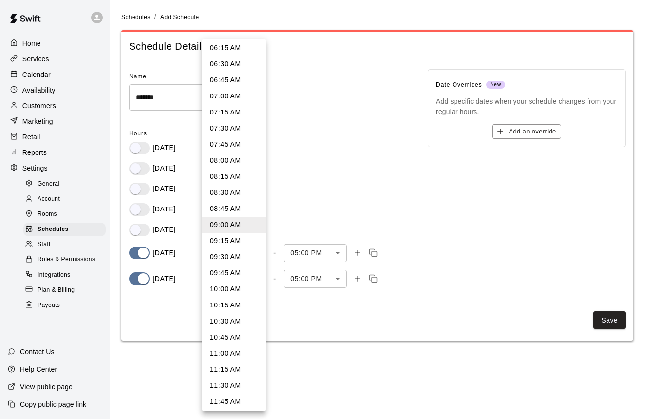
click at [231, 284] on li "10:00 AM" at bounding box center [233, 289] width 63 height 16
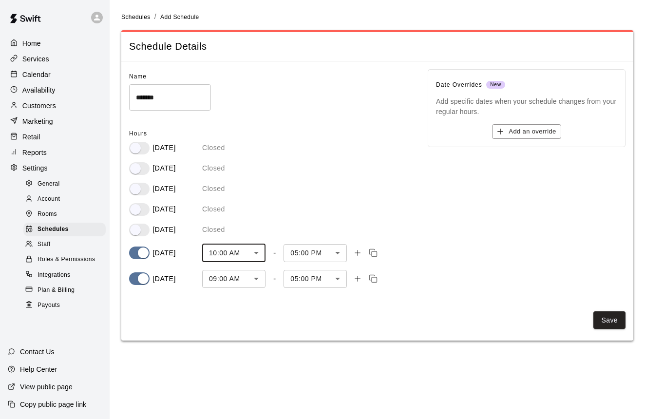
type input "***"
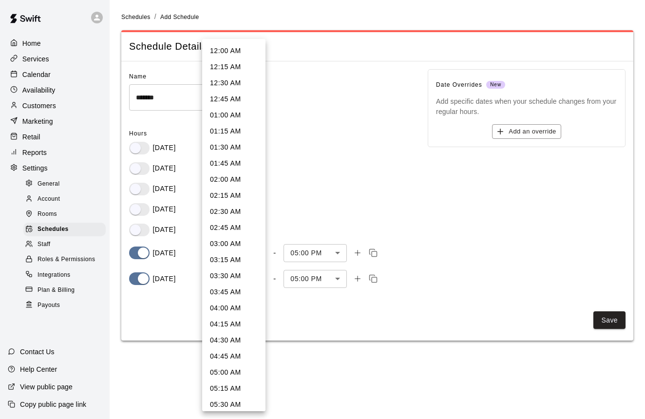
click at [259, 279] on body "Home Services Calendar Availability Customers Marketing Retail Reports Settings…" at bounding box center [322, 176] width 645 height 352
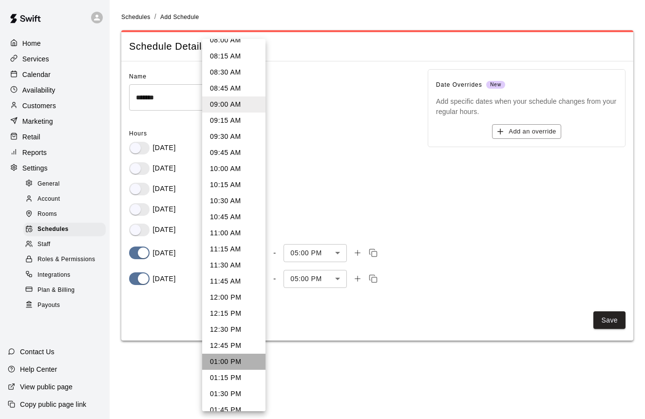
click at [228, 368] on li "01:00 PM" at bounding box center [233, 361] width 63 height 16
type input "***"
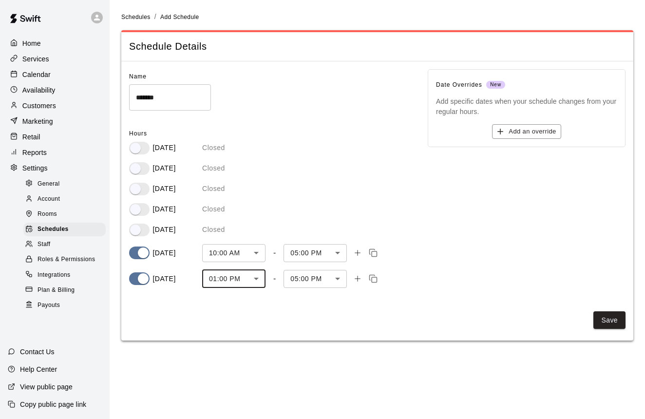
click at [315, 274] on body "Home Services Calendar Availability Customers Marketing Retail Reports Settings…" at bounding box center [322, 176] width 645 height 352
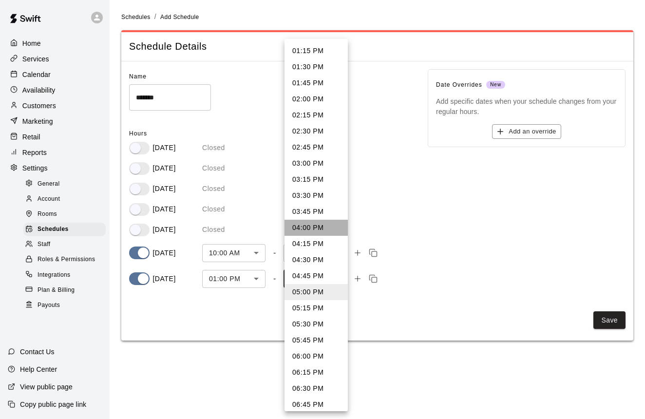
click at [315, 231] on li "04:00 PM" at bounding box center [315, 228] width 63 height 16
type input "***"
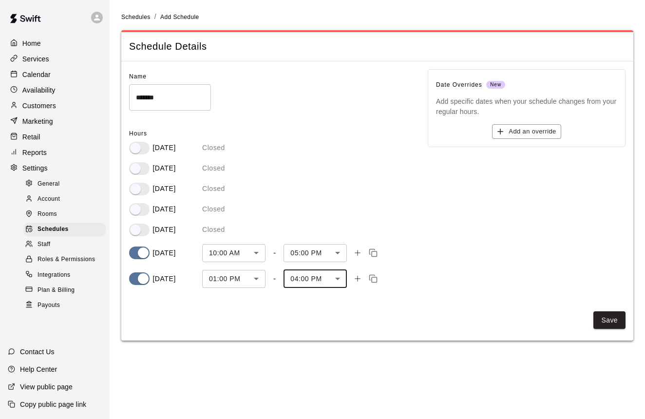
click at [308, 257] on body "Home Services Calendar Availability Customers Marketing Retail Reports Settings…" at bounding box center [322, 176] width 645 height 352
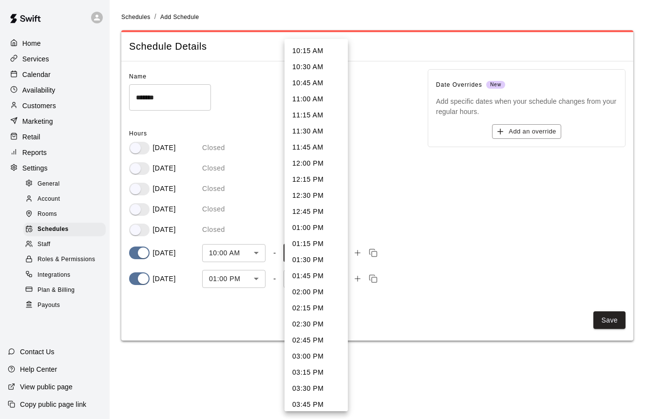
scroll to position [260, 0]
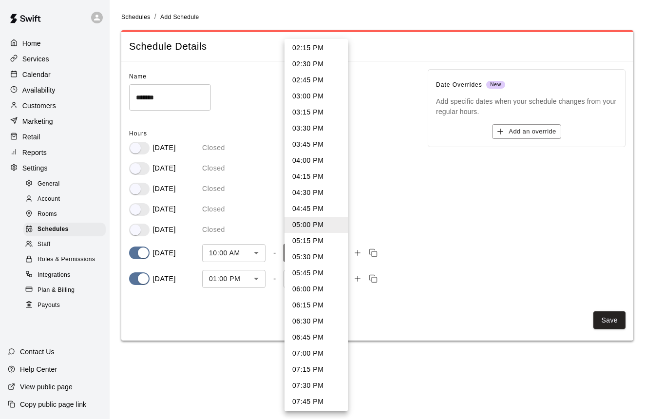
drag, startPoint x: 315, startPoint y: 164, endPoint x: 322, endPoint y: 176, distance: 14.6
click at [315, 164] on li "04:00 PM" at bounding box center [315, 160] width 63 height 16
type input "***"
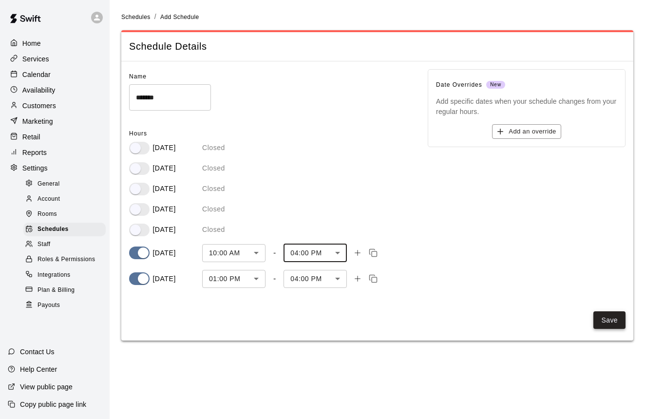
click at [598, 318] on button "Save" at bounding box center [609, 320] width 32 height 18
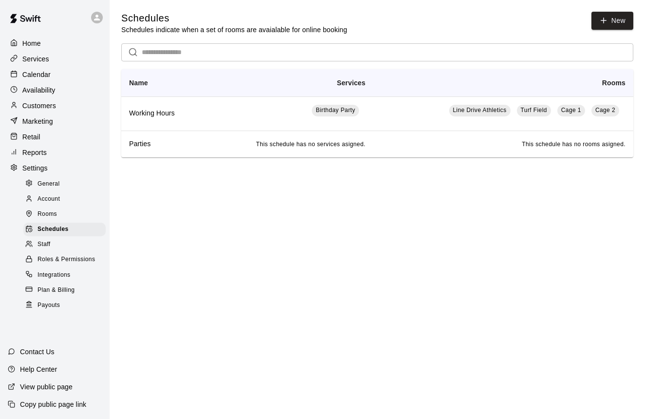
click at [42, 62] on p "Services" at bounding box center [35, 59] width 27 height 10
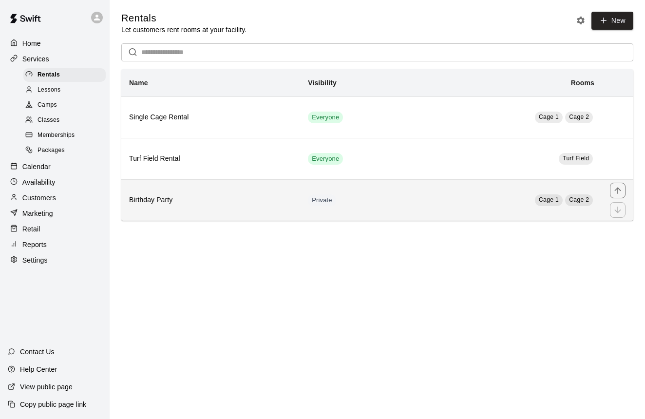
click at [219, 190] on th "Birthday Party" at bounding box center [210, 199] width 179 height 41
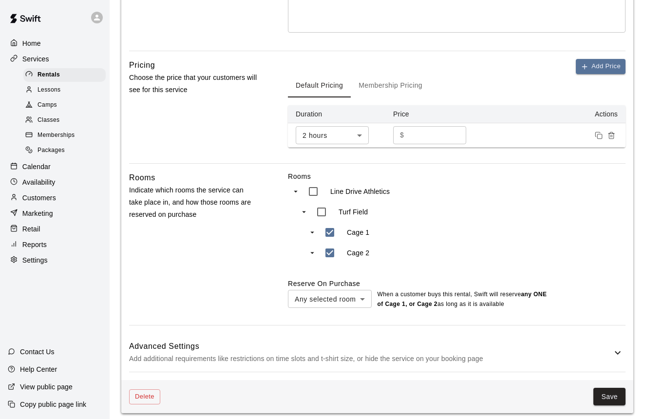
scroll to position [273, 0]
click at [480, 353] on p "Add additional requirements like restrictions on time slots and t-shirt size, o…" at bounding box center [370, 359] width 483 height 12
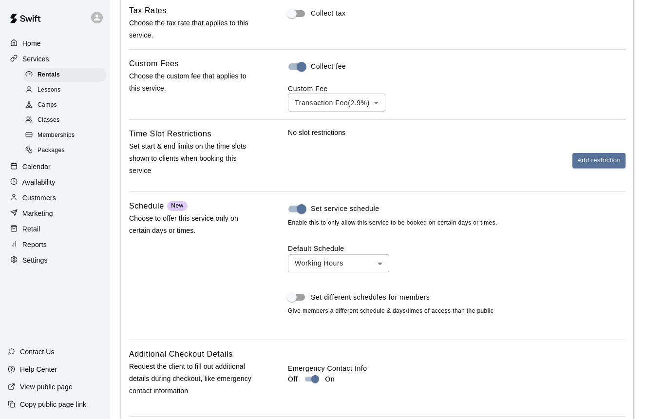
scroll to position [688, 0]
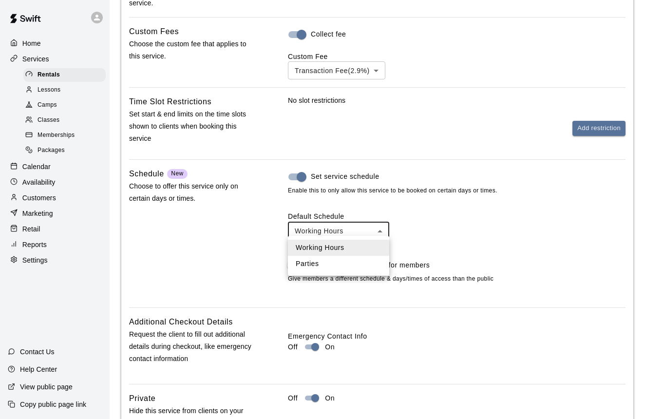
click at [335, 262] on li "Parties" at bounding box center [338, 264] width 101 height 16
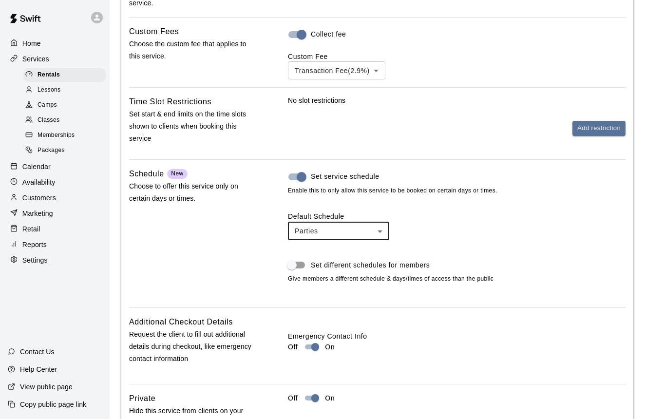
type input "***"
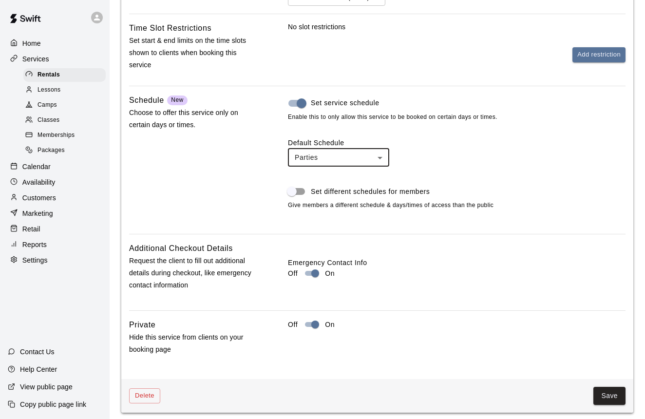
scroll to position [762, 0]
click at [606, 396] on button "Save" at bounding box center [609, 396] width 32 height 18
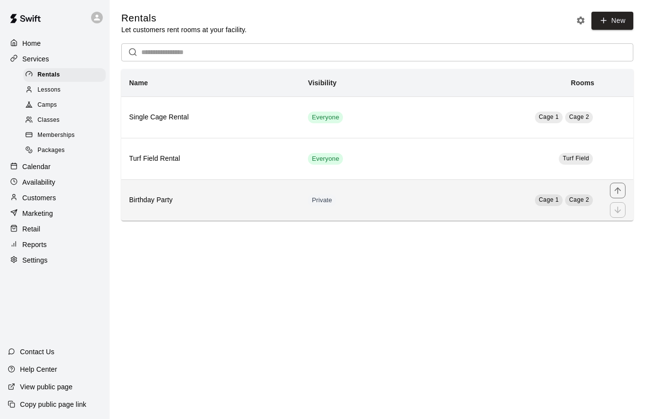
click at [416, 206] on td "Private" at bounding box center [360, 199] width 121 height 41
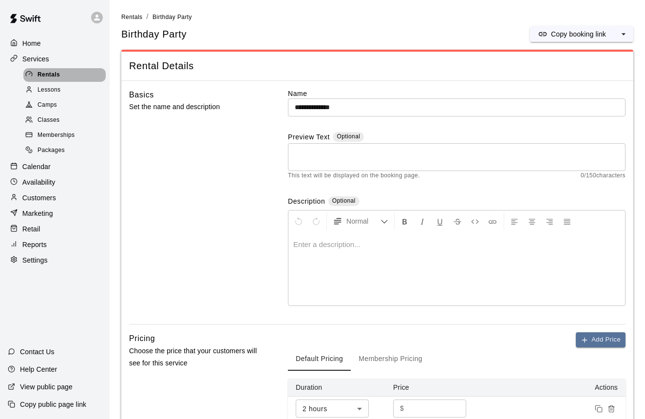
click at [61, 73] on div "Rentals" at bounding box center [64, 75] width 82 height 14
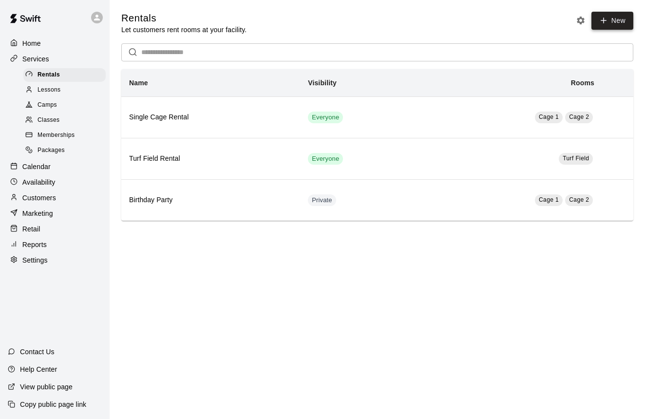
click at [599, 25] on link "New" at bounding box center [612, 21] width 42 height 18
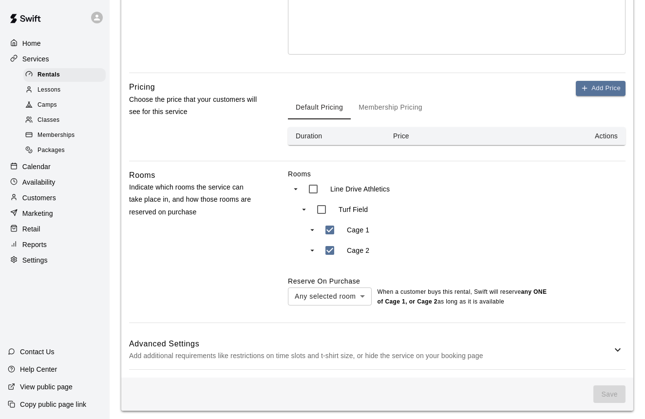
scroll to position [248, 0]
type input "**********"
type input "***"
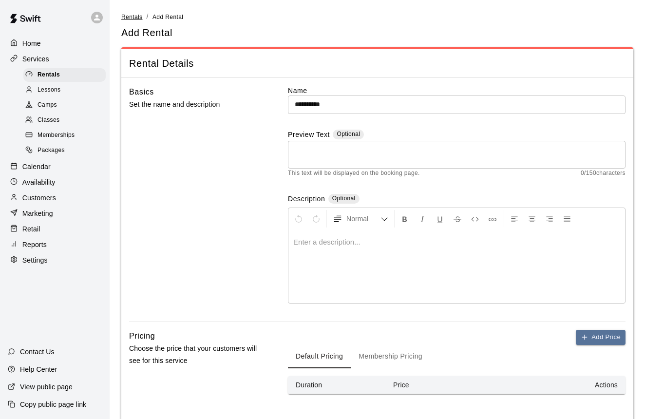
scroll to position [0, 0]
click at [128, 17] on span "Rentals" at bounding box center [131, 17] width 21 height 7
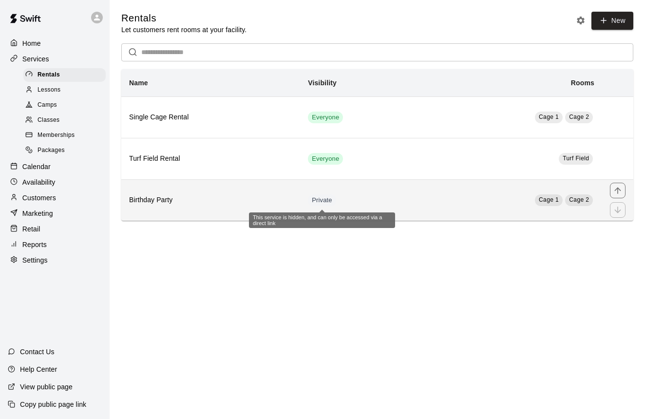
click at [308, 204] on span "Private" at bounding box center [322, 200] width 28 height 9
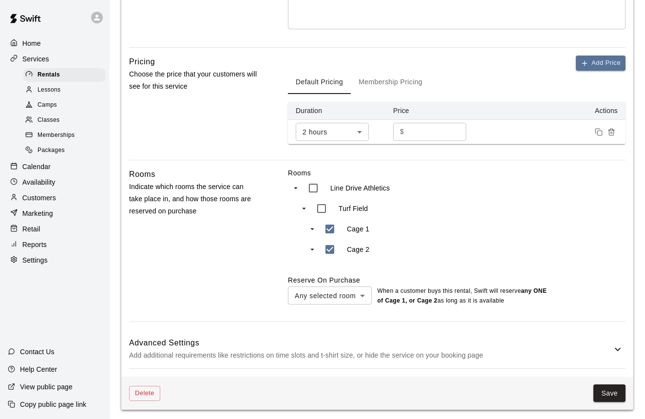
scroll to position [276, 0]
click at [144, 391] on button "Delete" at bounding box center [144, 393] width 31 height 15
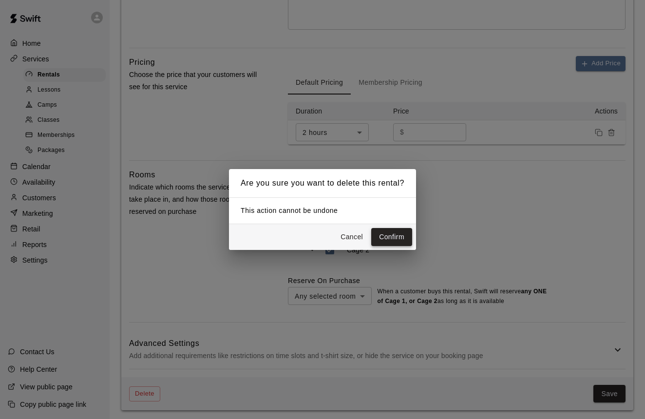
click at [393, 239] on button "Confirm" at bounding box center [391, 237] width 41 height 18
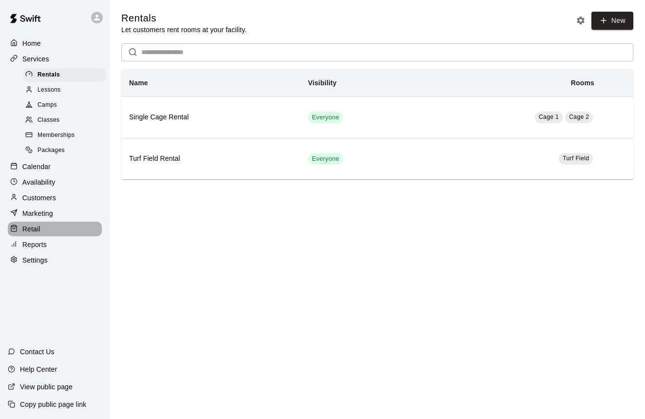
click at [41, 222] on div "Retail" at bounding box center [55, 229] width 94 height 15
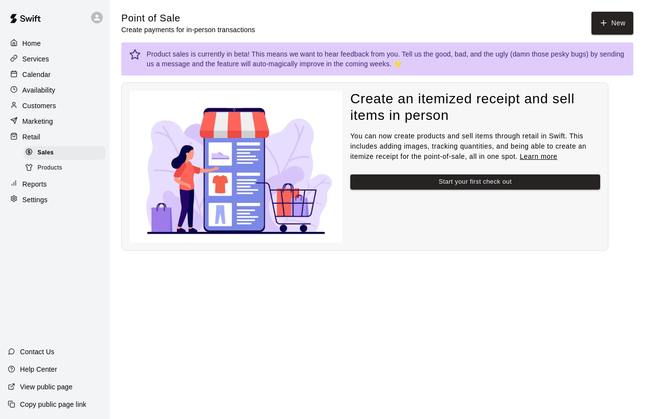
click at [52, 168] on span "Products" at bounding box center [49, 168] width 25 height 10
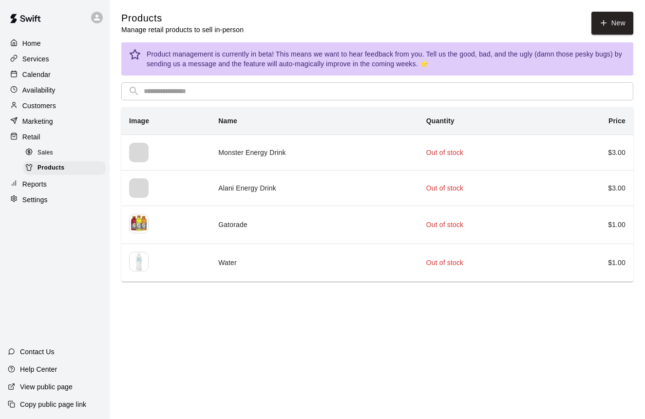
click at [44, 155] on span "Sales" at bounding box center [45, 153] width 16 height 10
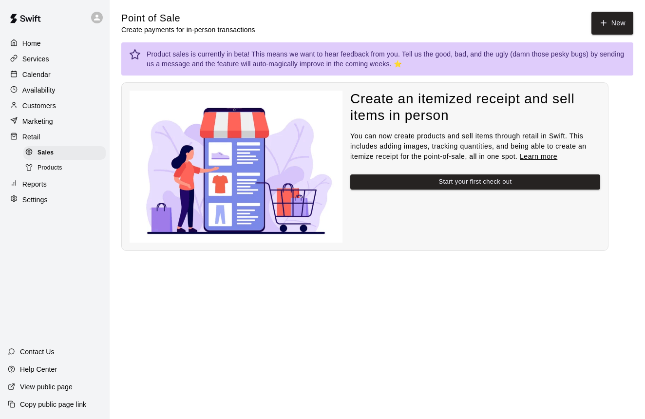
click at [32, 199] on p "Settings" at bounding box center [34, 200] width 25 height 10
select select "**"
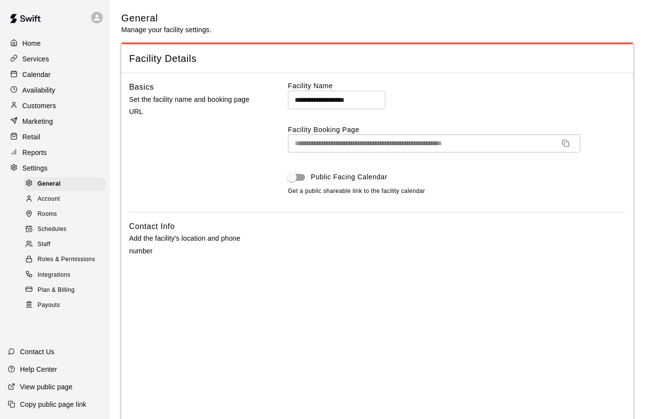
click at [40, 273] on span "Integrations" at bounding box center [53, 275] width 33 height 10
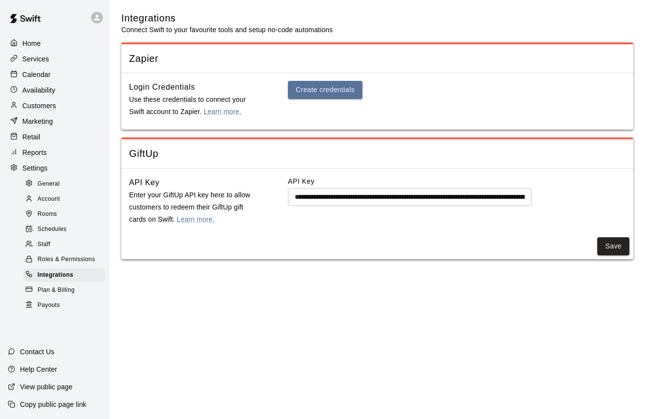
click at [56, 180] on span "General" at bounding box center [48, 184] width 22 height 10
select select "**"
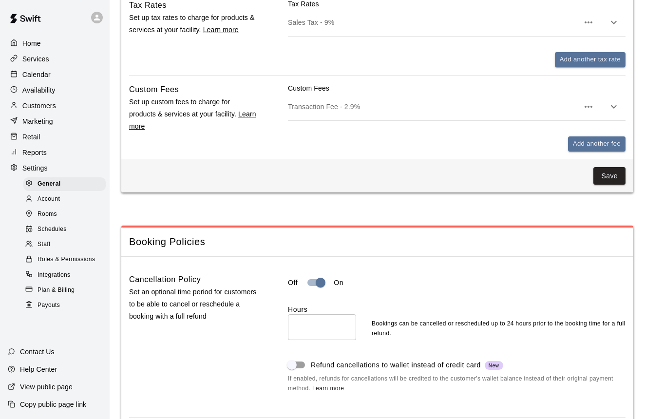
scroll to position [654, 0]
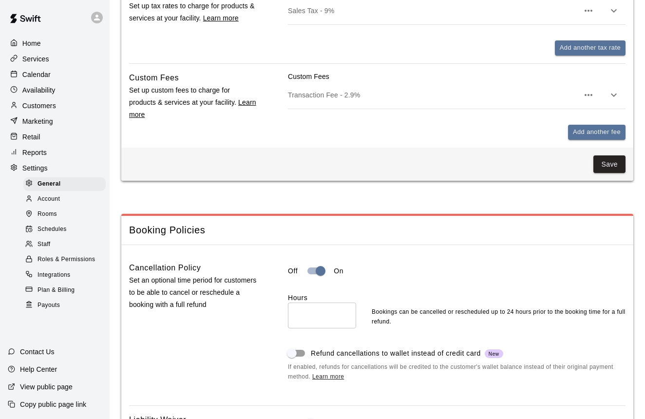
click at [50, 139] on div "Retail" at bounding box center [55, 137] width 94 height 15
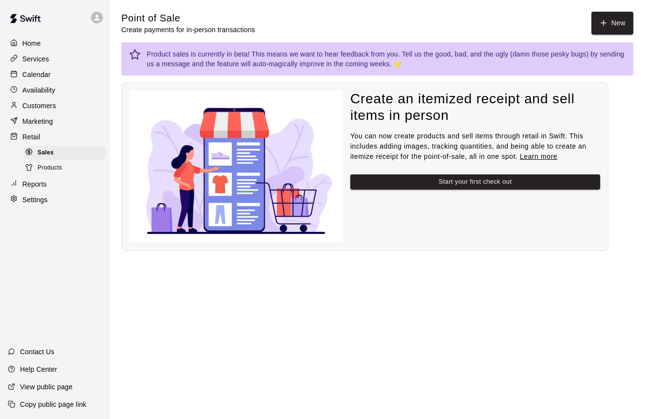
click at [49, 172] on div "Products" at bounding box center [64, 168] width 82 height 14
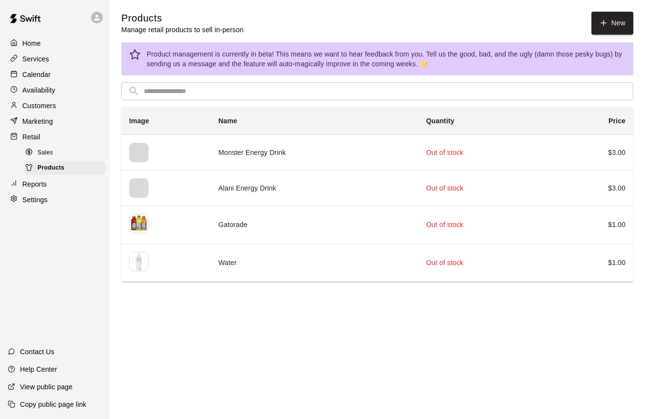
click at [68, 150] on div "Sales" at bounding box center [64, 153] width 82 height 14
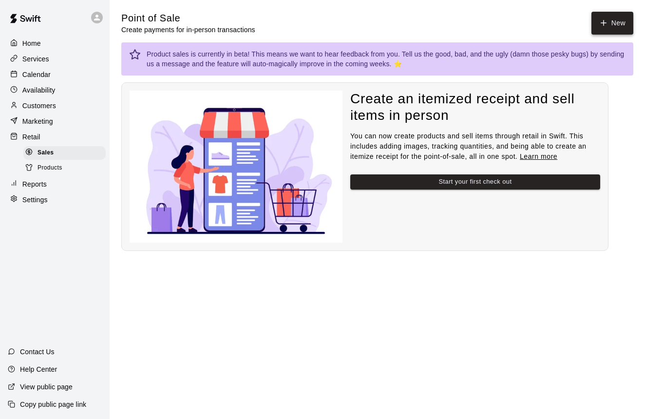
click at [628, 21] on button "New" at bounding box center [612, 23] width 42 height 23
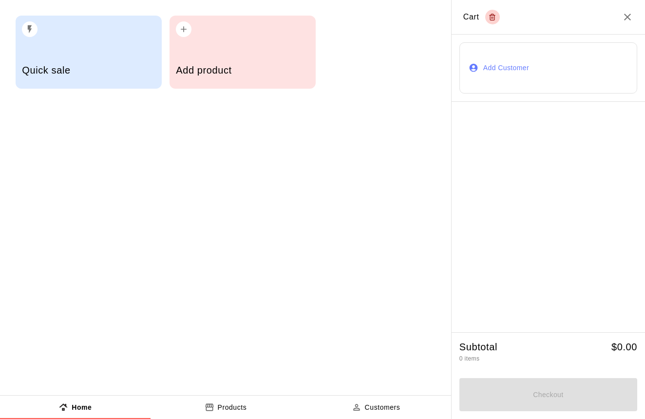
click at [130, 54] on div "Quick sale" at bounding box center [89, 52] width 146 height 73
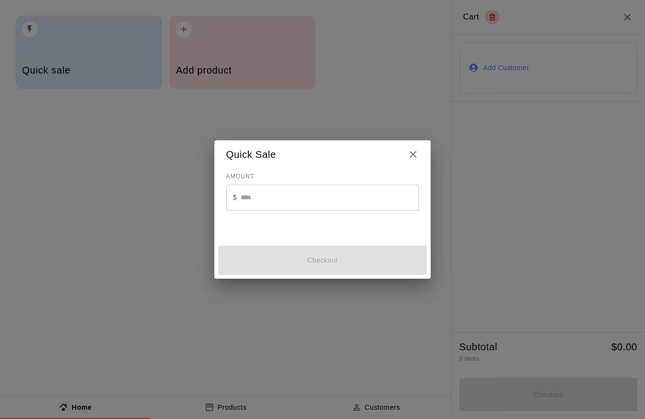
click at [275, 202] on input "text" at bounding box center [330, 198] width 178 height 26
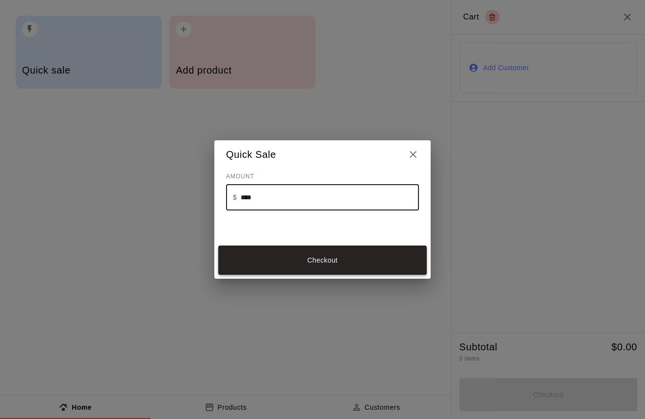
type input "****"
click at [296, 268] on button "Checkout" at bounding box center [322, 259] width 208 height 29
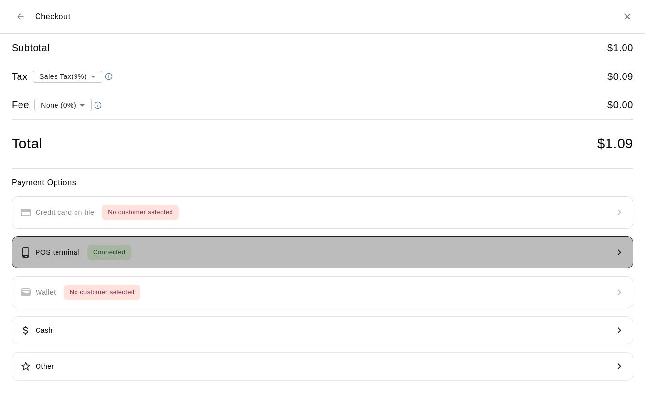
click at [192, 244] on button "POS terminal Connected" at bounding box center [322, 252] width 621 height 32
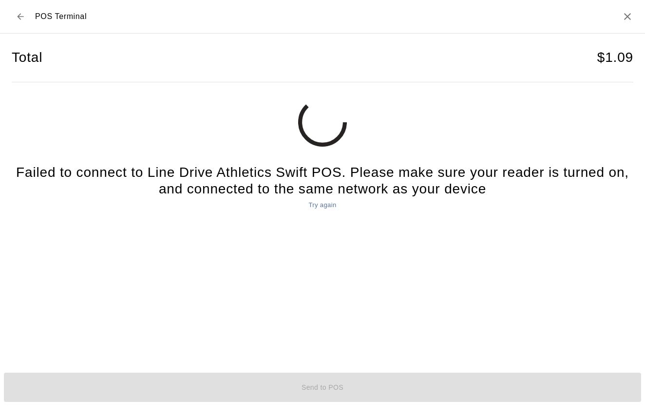
click at [327, 205] on button "Try again" at bounding box center [322, 205] width 33 height 15
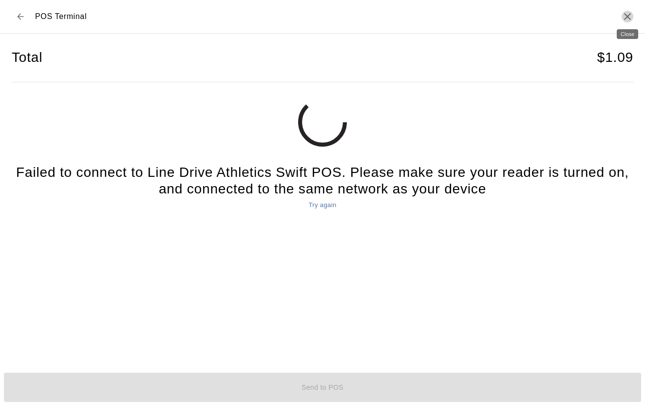
click at [626, 16] on icon "Close" at bounding box center [627, 17] width 12 height 12
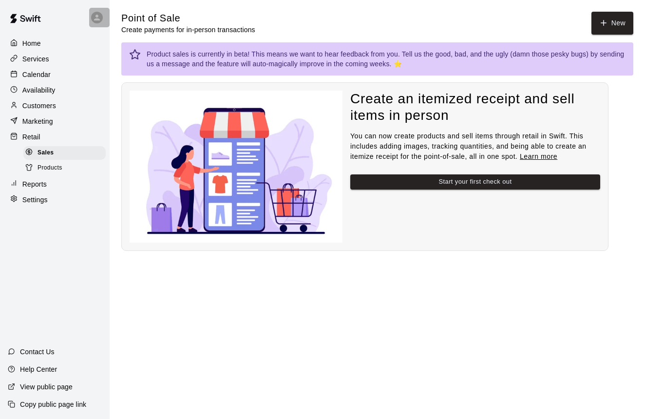
click at [94, 20] on icon at bounding box center [97, 18] width 6 height 6
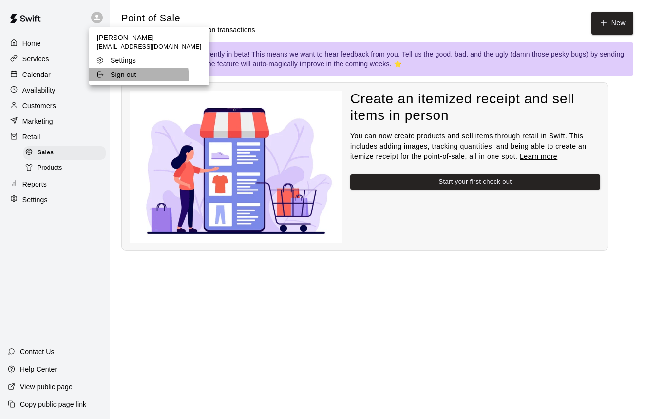
click at [127, 78] on p "Sign out" at bounding box center [124, 75] width 26 height 10
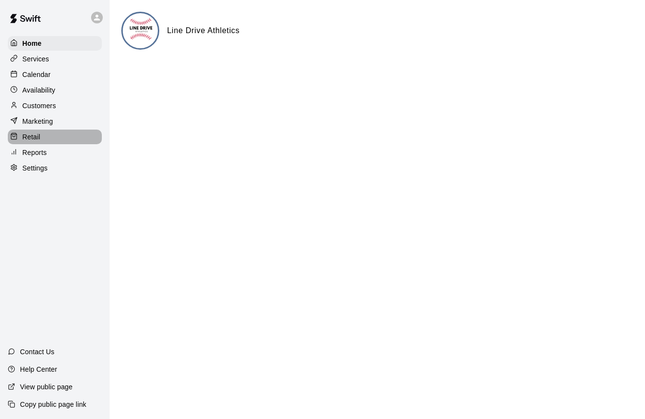
click at [44, 141] on div "Retail" at bounding box center [55, 137] width 94 height 15
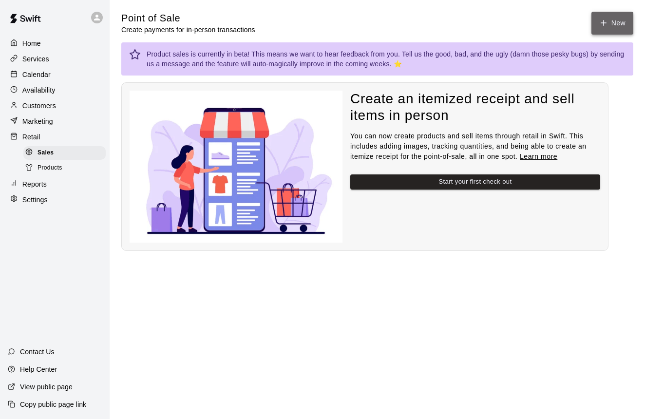
click at [625, 27] on button "New" at bounding box center [612, 23] width 42 height 23
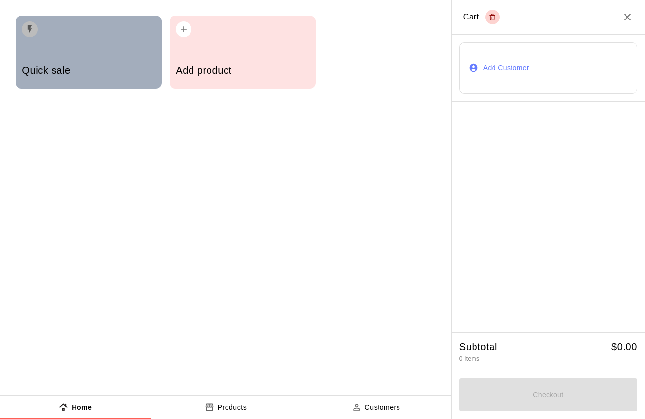
click at [127, 51] on div "Quick sale" at bounding box center [89, 52] width 146 height 73
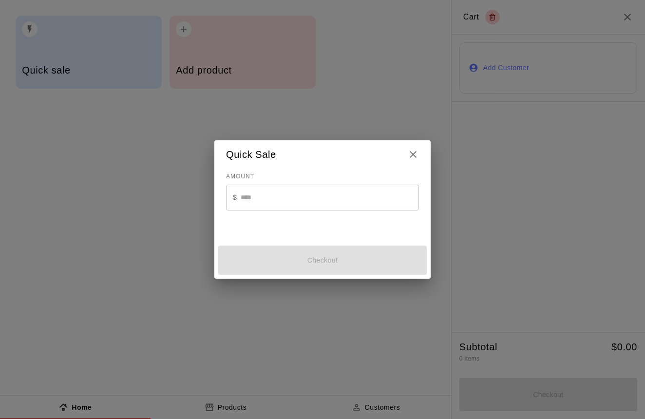
click at [253, 197] on input "text" at bounding box center [330, 198] width 178 height 26
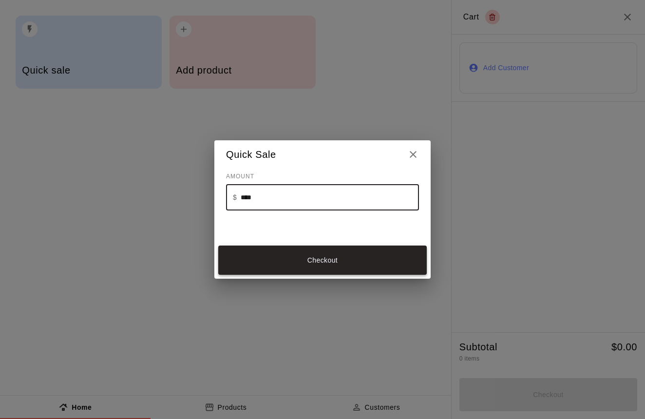
type input "****"
click at [255, 249] on button "Checkout" at bounding box center [322, 259] width 208 height 29
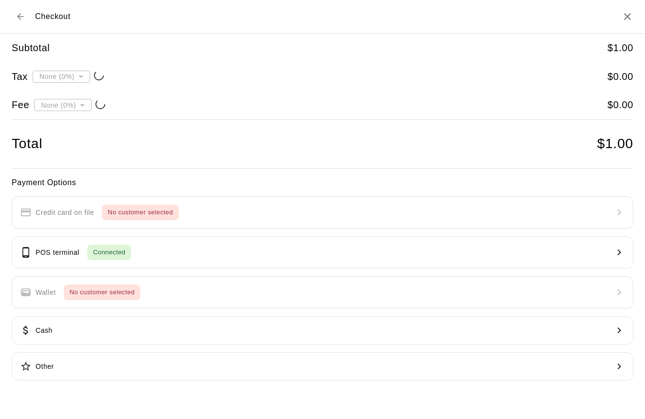
type input "**********"
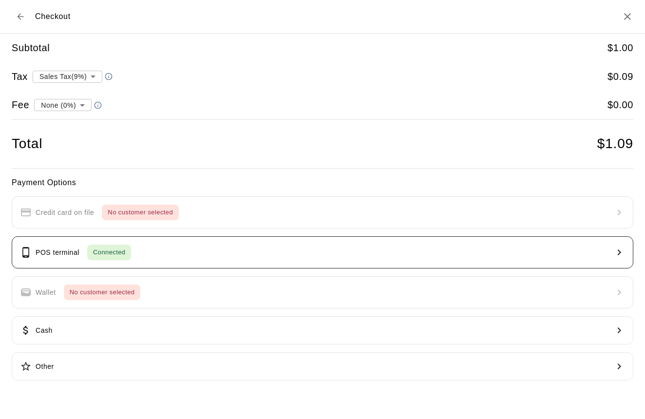
click at [224, 245] on button "POS terminal Connected" at bounding box center [322, 252] width 621 height 32
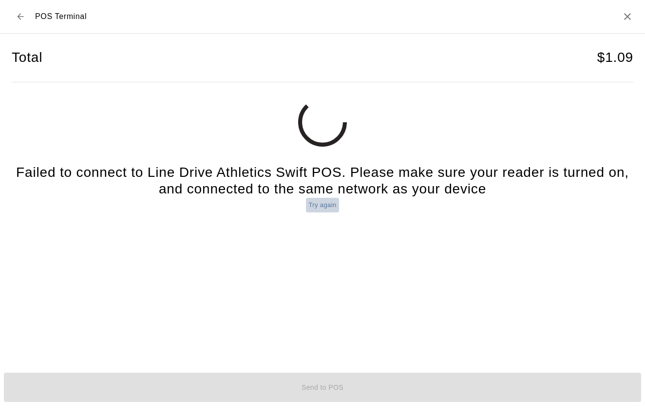
click at [314, 206] on button "Try again" at bounding box center [322, 205] width 33 height 15
click at [330, 204] on button "Try again" at bounding box center [322, 205] width 33 height 15
click at [21, 17] on icon "Back to checkout" at bounding box center [21, 17] width 10 height 10
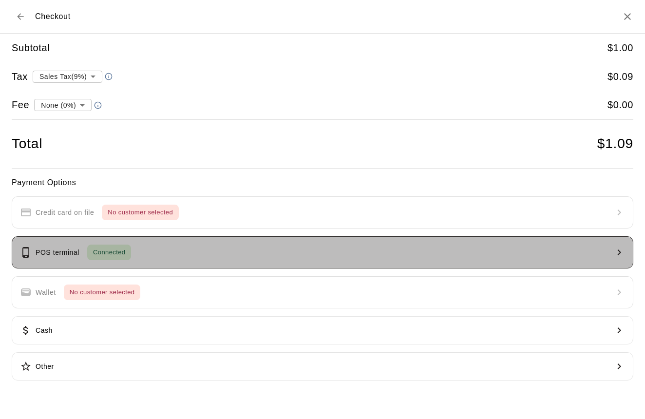
click at [46, 247] on p "POS terminal" at bounding box center [58, 252] width 44 height 10
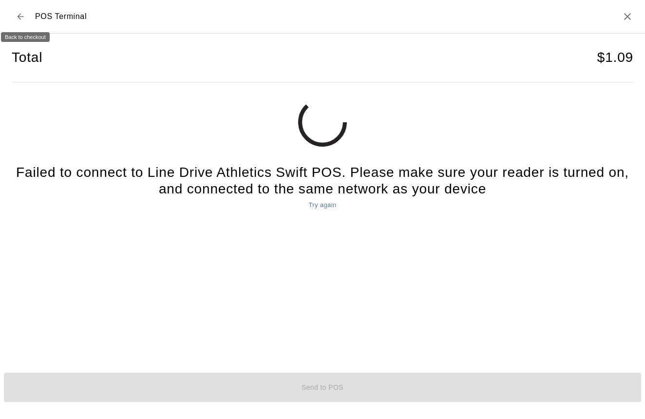
click at [19, 20] on icon "Back to checkout" at bounding box center [21, 17] width 10 height 10
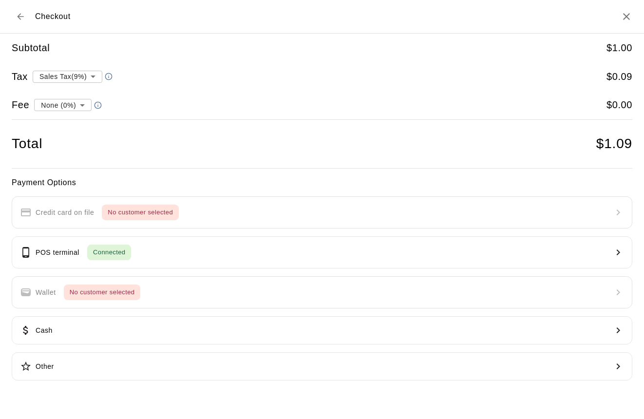
click at [19, 16] on icon "Back to cart" at bounding box center [21, 17] width 10 height 10
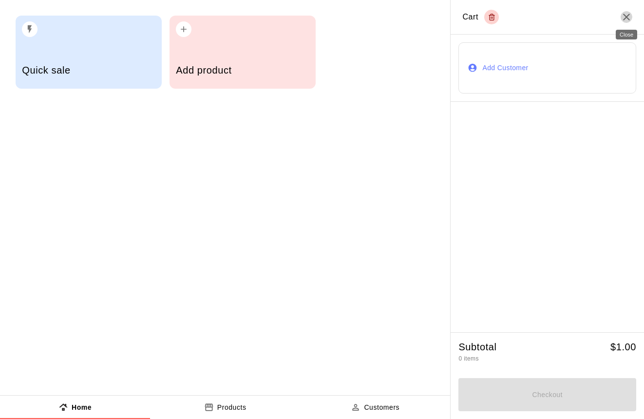
click at [630, 21] on icon "Close" at bounding box center [626, 17] width 12 height 12
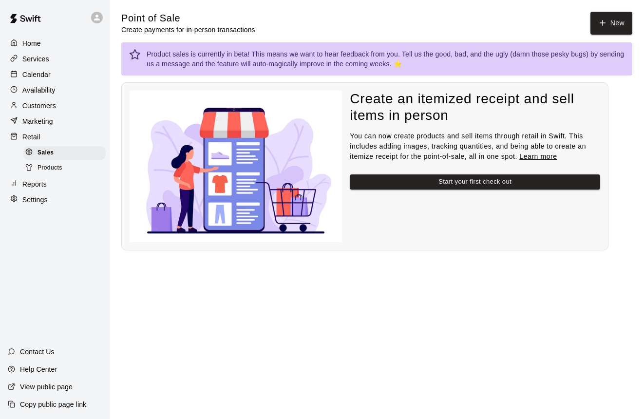
click at [30, 196] on p "Settings" at bounding box center [34, 200] width 25 height 10
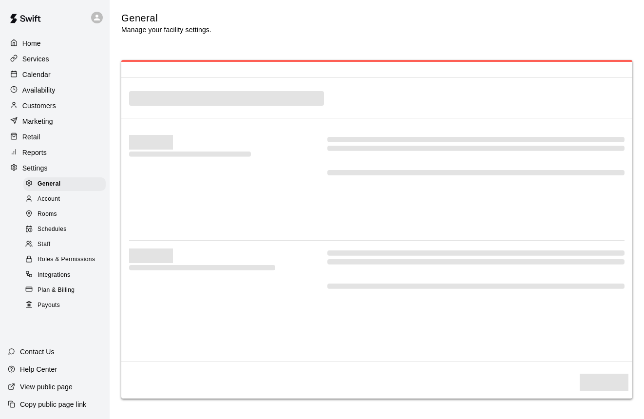
select select "**"
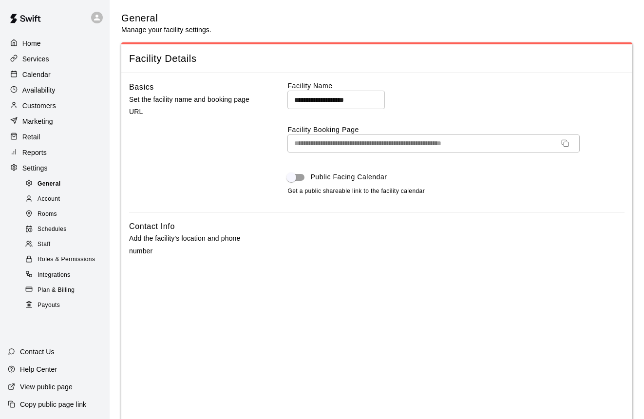
click at [48, 187] on span "General" at bounding box center [48, 184] width 23 height 10
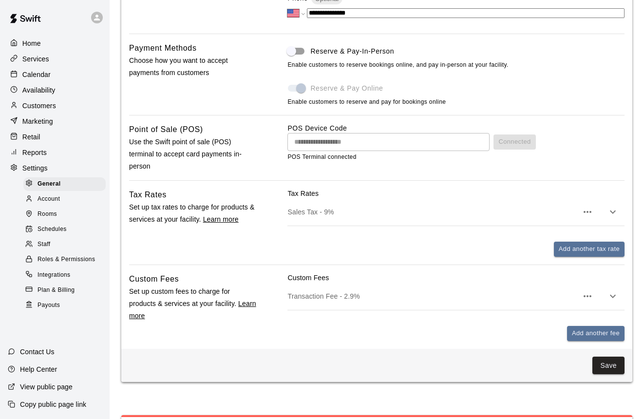
scroll to position [464, 0]
click at [304, 155] on span "POS Terminal connected" at bounding box center [321, 156] width 69 height 7
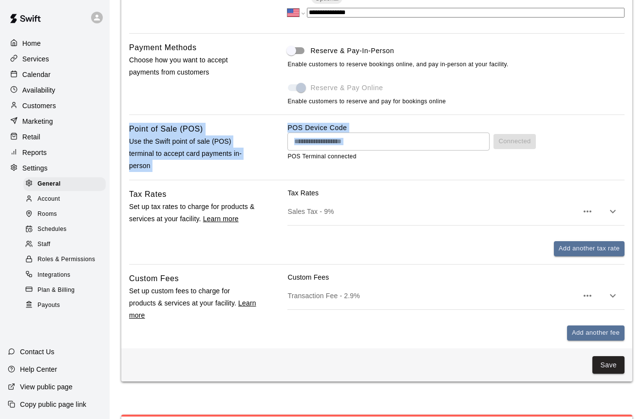
click at [304, 155] on span "POS Terminal connected" at bounding box center [321, 156] width 69 height 7
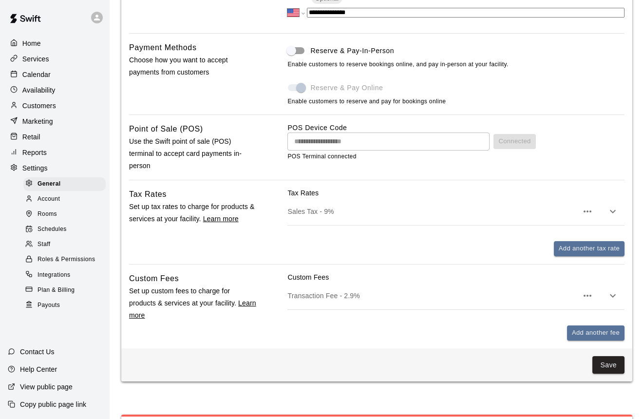
click at [528, 137] on div "**********" at bounding box center [455, 141] width 337 height 18
click at [526, 139] on div "**********" at bounding box center [455, 141] width 337 height 18
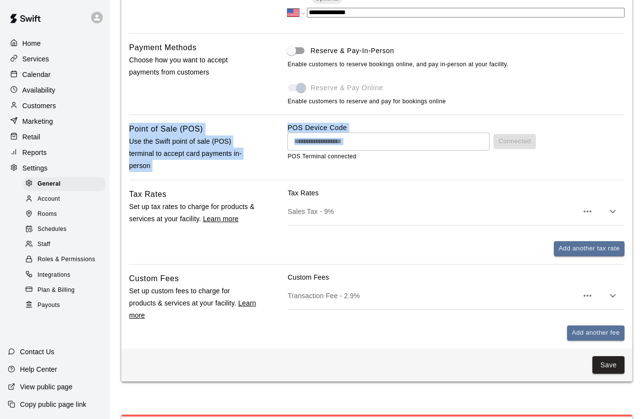
click at [526, 138] on div "**********" at bounding box center [455, 141] width 337 height 18
click at [525, 138] on div "**********" at bounding box center [455, 141] width 337 height 18
click at [553, 137] on div "**********" at bounding box center [455, 141] width 337 height 18
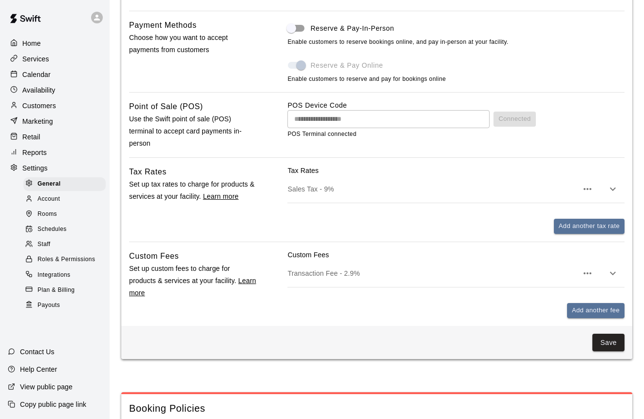
scroll to position [486, 0]
click at [519, 122] on div "**********" at bounding box center [455, 119] width 337 height 18
click at [34, 142] on div "Retail" at bounding box center [55, 137] width 94 height 15
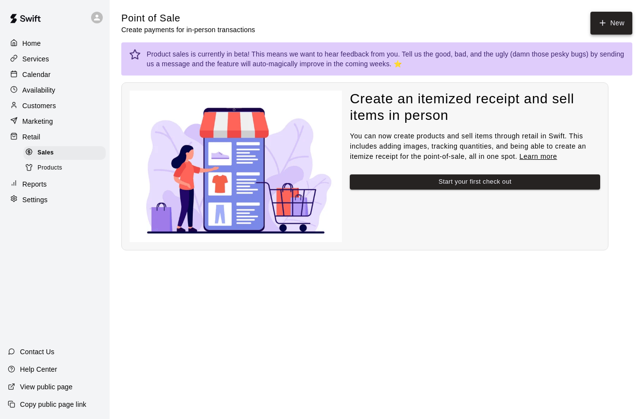
click at [623, 18] on button "New" at bounding box center [611, 23] width 42 height 23
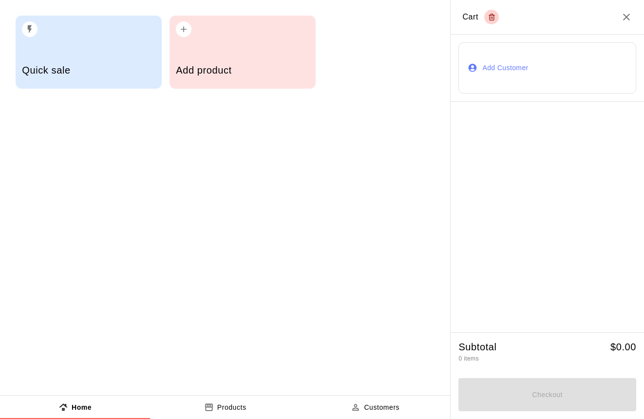
click at [502, 64] on button "Add Customer" at bounding box center [547, 67] width 178 height 51
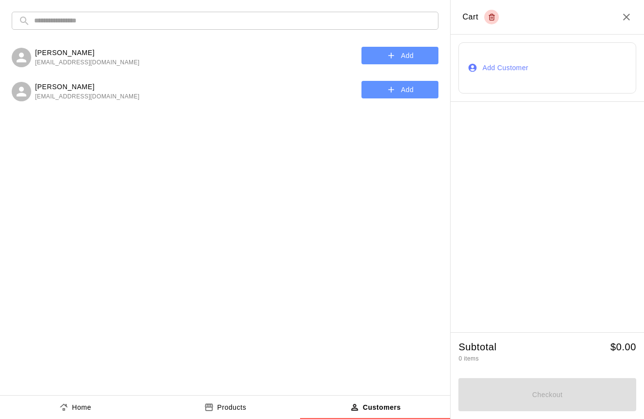
click at [381, 57] on button "Add" at bounding box center [399, 56] width 77 height 18
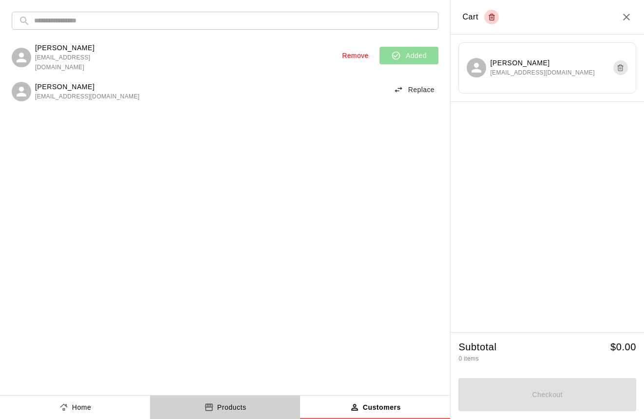
drag, startPoint x: 218, startPoint y: 406, endPoint x: 211, endPoint y: 374, distance: 31.8
click at [217, 405] on p "Products" at bounding box center [231, 407] width 29 height 10
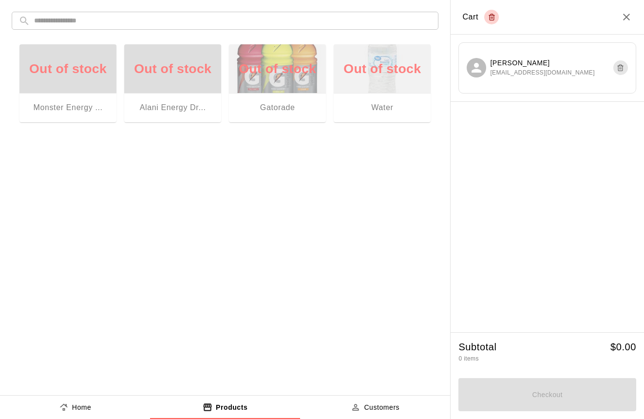
click at [88, 108] on div "Out of stock Monster Energy ..." at bounding box center [67, 83] width 97 height 78
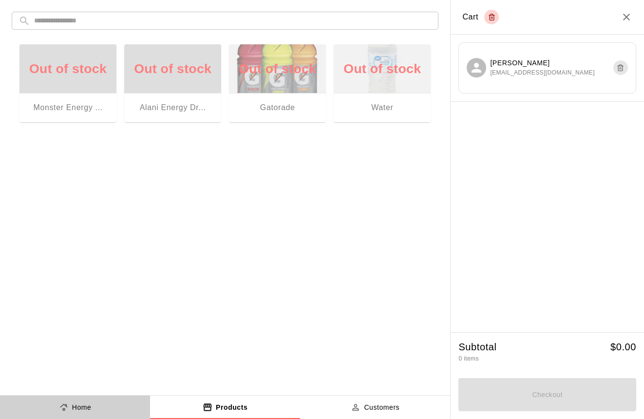
drag, startPoint x: 69, startPoint y: 403, endPoint x: 77, endPoint y: 394, distance: 11.7
click at [69, 402] on div "Home" at bounding box center [75, 407] width 33 height 10
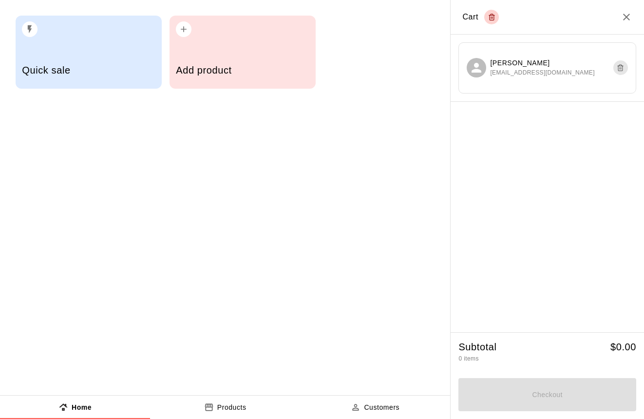
click at [105, 83] on div "Quick sale" at bounding box center [88, 71] width 133 height 35
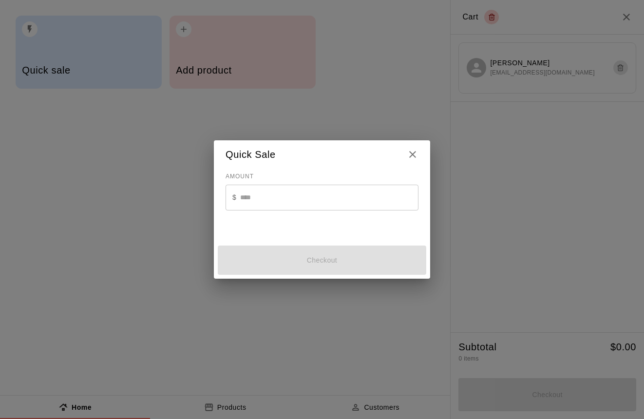
click at [264, 203] on input "text" at bounding box center [329, 198] width 178 height 26
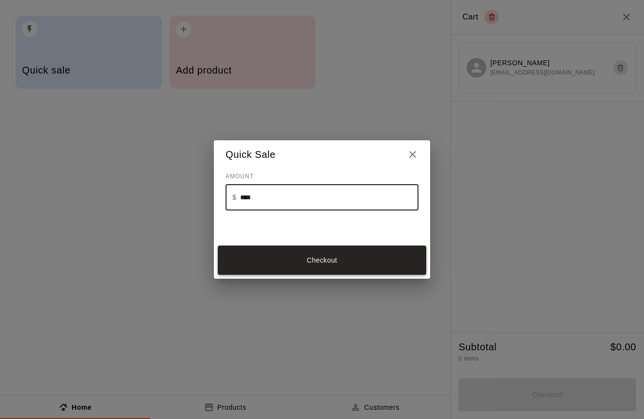
type input "****"
click at [271, 263] on button "Checkout" at bounding box center [322, 259] width 208 height 29
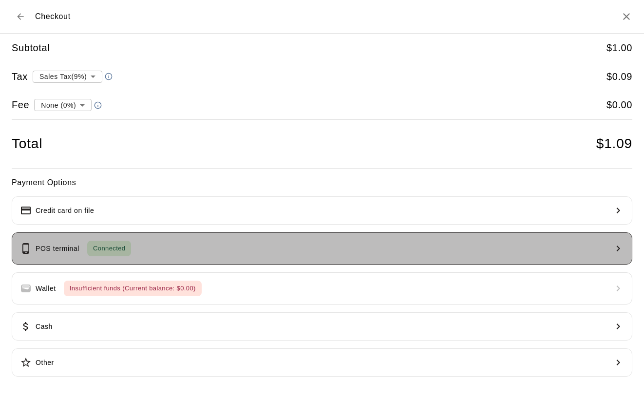
click at [152, 249] on button "POS terminal Connected" at bounding box center [322, 248] width 620 height 32
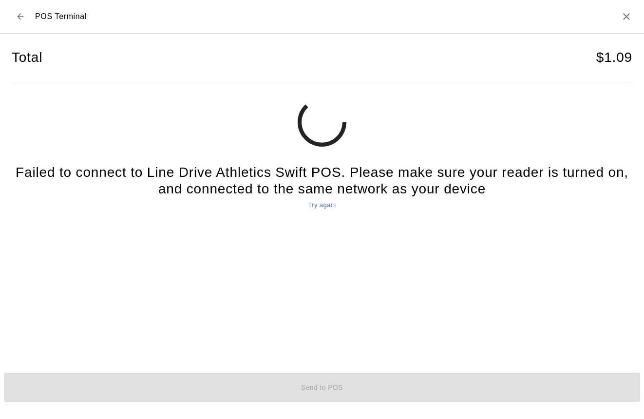
select select "**"
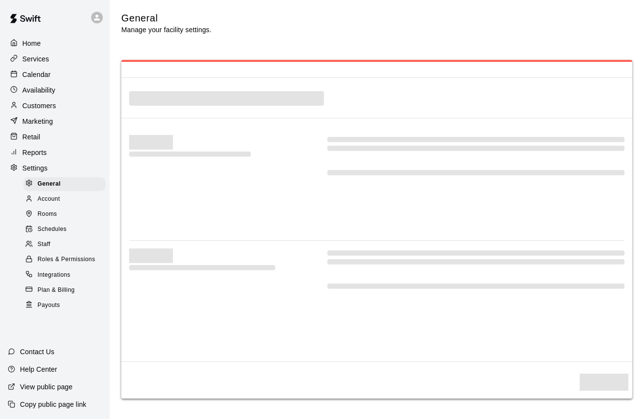
select select "**"
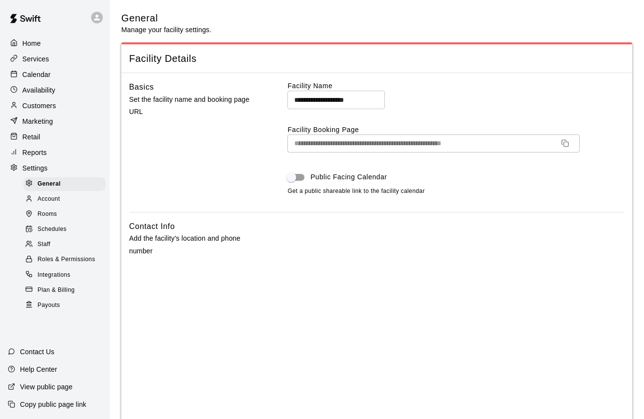
click at [29, 134] on p "Retail" at bounding box center [31, 137] width 18 height 10
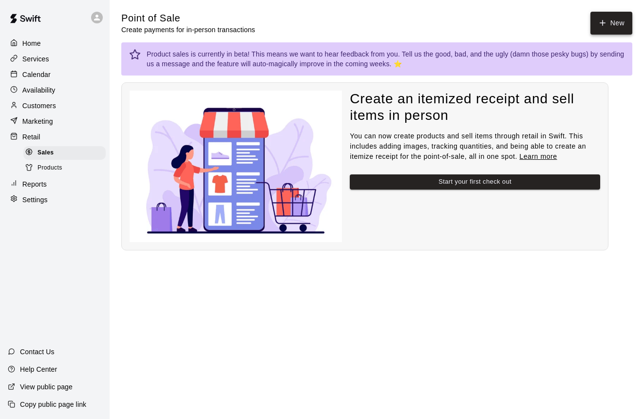
click at [619, 16] on button "New" at bounding box center [611, 23] width 42 height 23
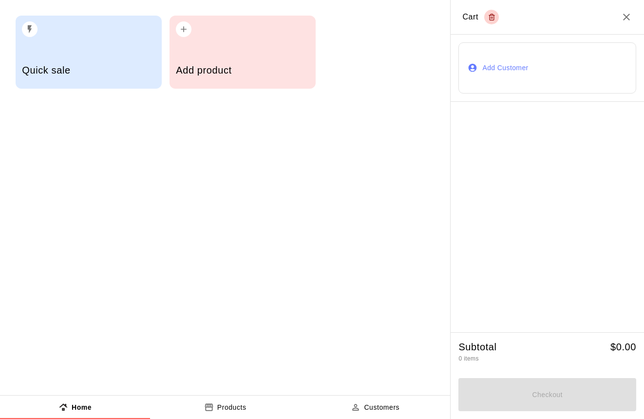
click at [61, 44] on div "Quick sale" at bounding box center [89, 52] width 146 height 73
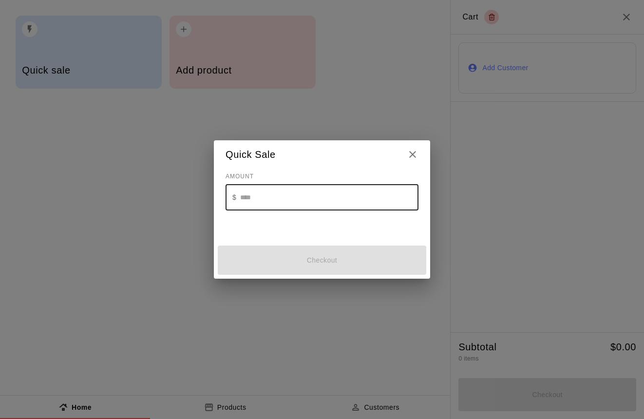
click at [264, 193] on input "text" at bounding box center [329, 198] width 178 height 26
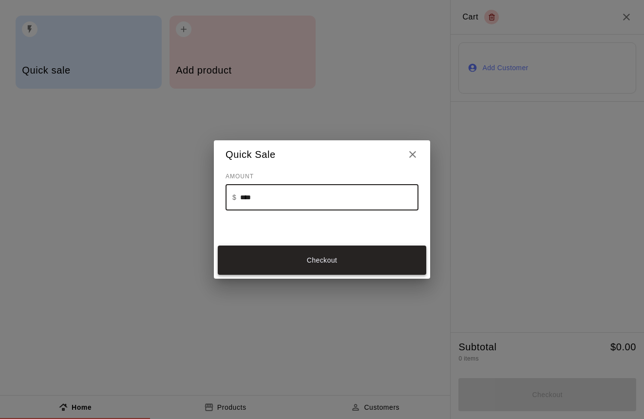
type input "****"
click at [275, 249] on button "Checkout" at bounding box center [322, 259] width 208 height 29
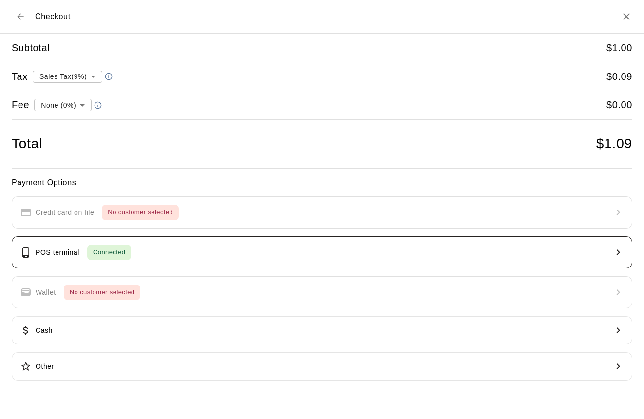
click at [236, 245] on button "POS terminal Connected" at bounding box center [322, 252] width 620 height 32
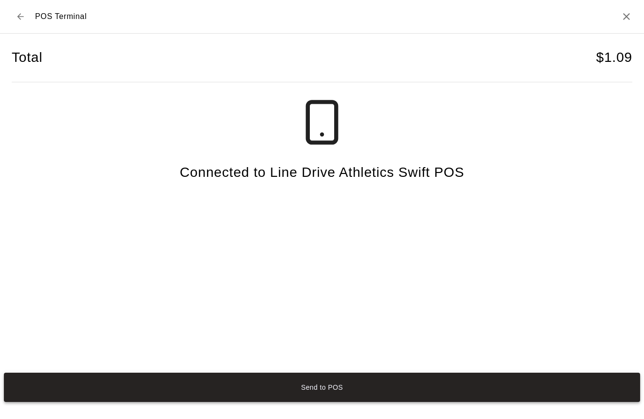
click at [295, 391] on button "Send to POS" at bounding box center [322, 386] width 636 height 29
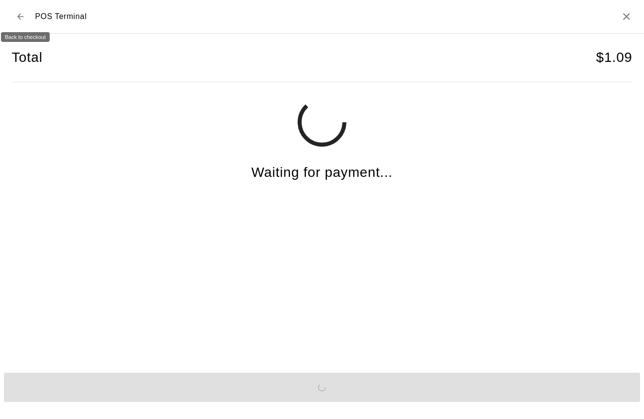
click at [22, 15] on icon "Back to checkout" at bounding box center [21, 17] width 10 height 10
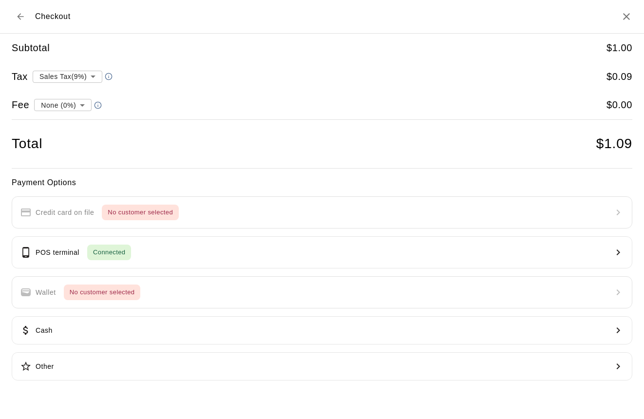
click at [626, 18] on icon "Close" at bounding box center [626, 17] width 12 height 12
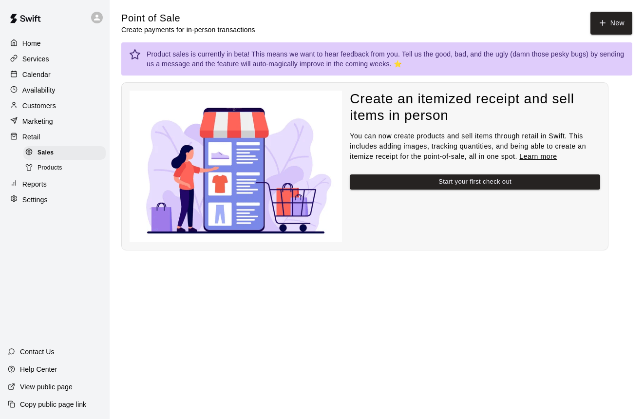
click at [41, 48] on div "Home" at bounding box center [55, 43] width 94 height 15
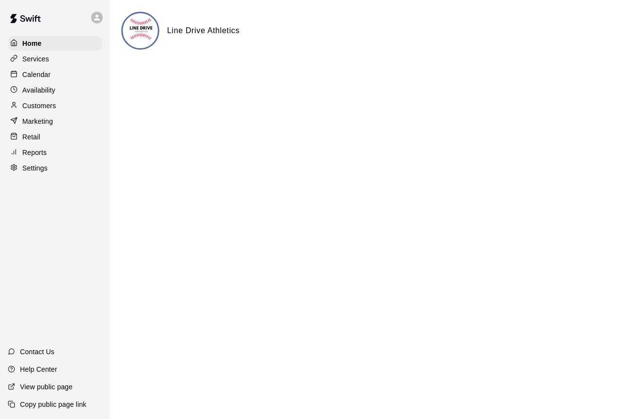
click at [44, 132] on div "Retail" at bounding box center [55, 137] width 94 height 15
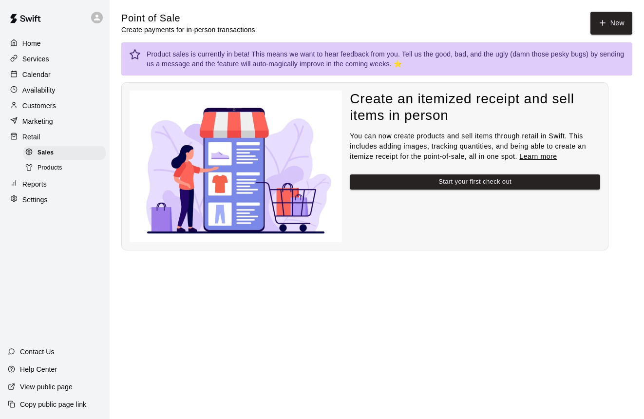
click at [52, 161] on div "Products" at bounding box center [64, 168] width 82 height 14
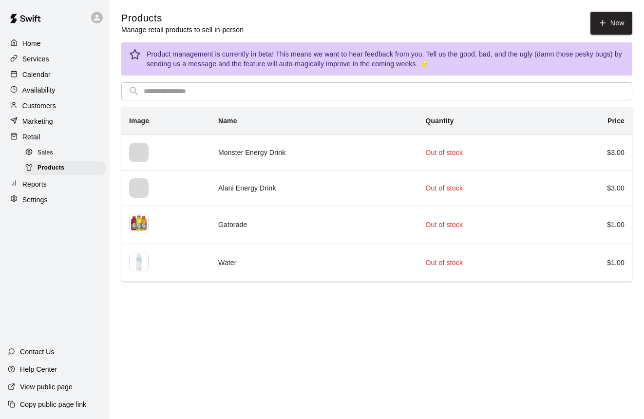
click at [53, 153] on div "Sales" at bounding box center [64, 153] width 82 height 14
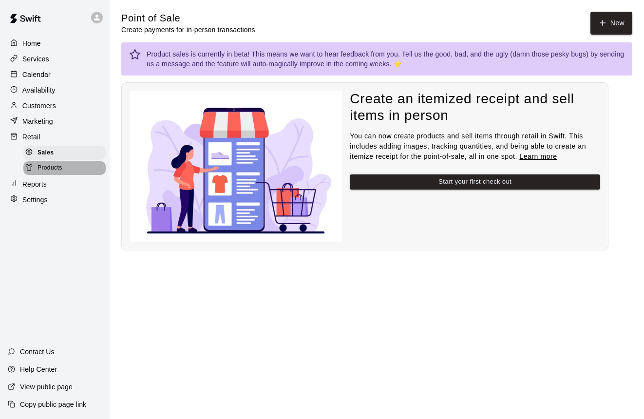
click at [49, 172] on div "Products" at bounding box center [64, 168] width 82 height 14
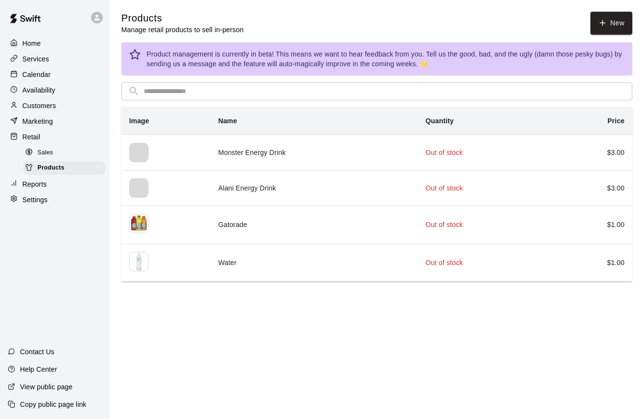
click at [56, 152] on div "Sales" at bounding box center [64, 153] width 82 height 14
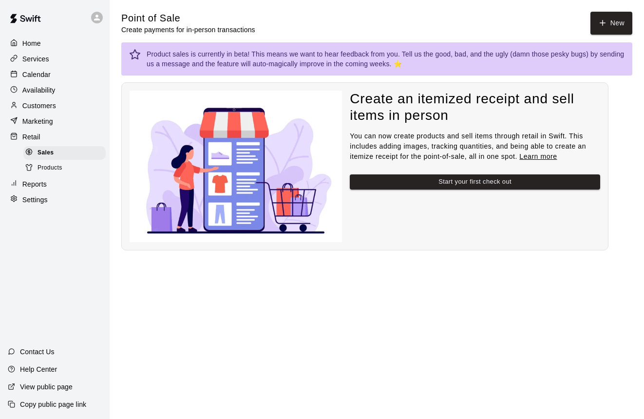
click at [44, 166] on span "Products" at bounding box center [49, 168] width 25 height 10
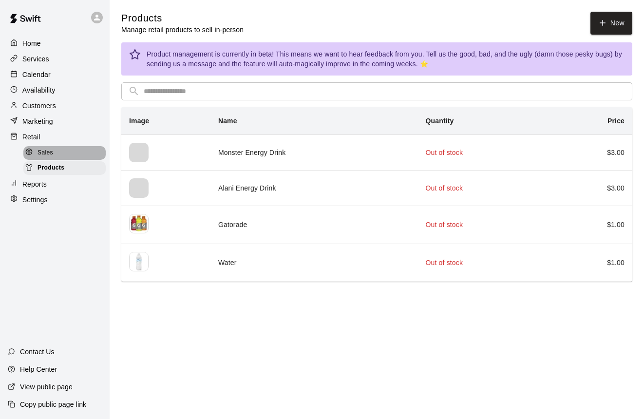
click at [51, 155] on span "Sales" at bounding box center [45, 153] width 16 height 10
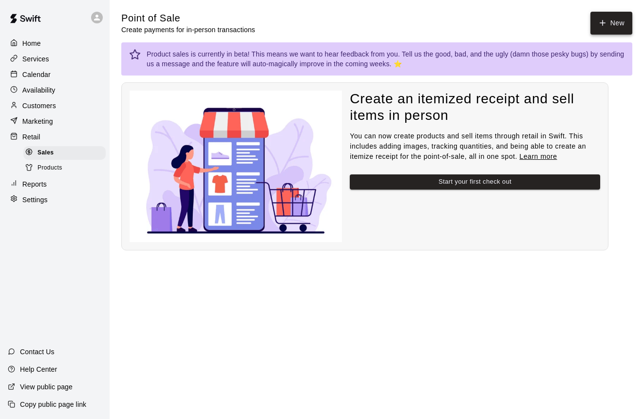
click at [621, 28] on button "New" at bounding box center [611, 23] width 42 height 23
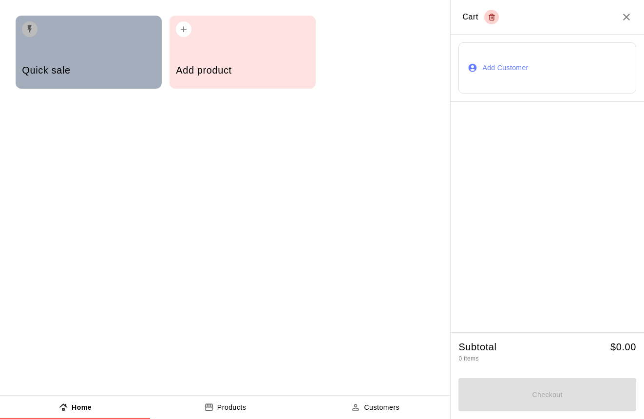
click at [110, 81] on div "Quick sale" at bounding box center [88, 71] width 133 height 35
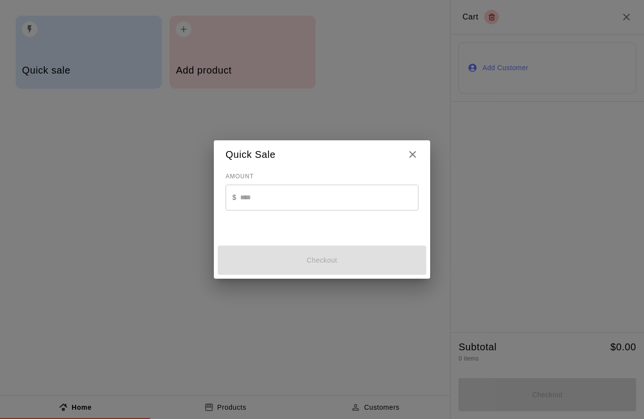
click at [259, 197] on input "text" at bounding box center [329, 198] width 178 height 26
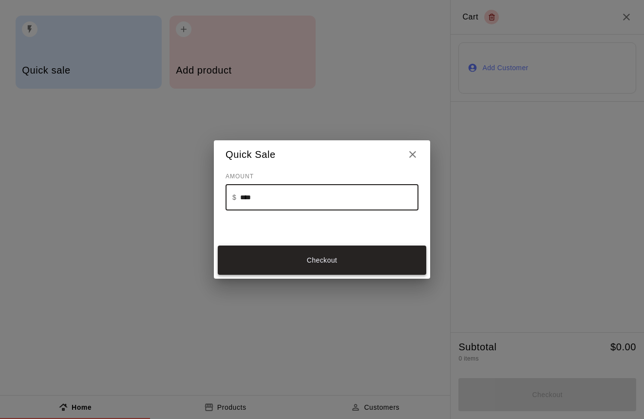
type input "****"
click at [288, 248] on button "Checkout" at bounding box center [322, 259] width 208 height 29
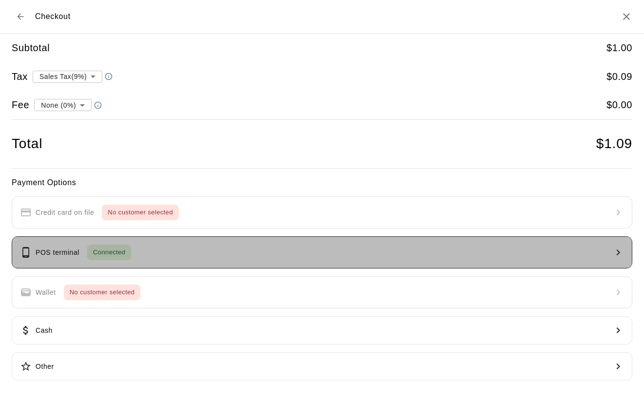
click at [286, 248] on button "POS terminal Connected" at bounding box center [322, 252] width 620 height 32
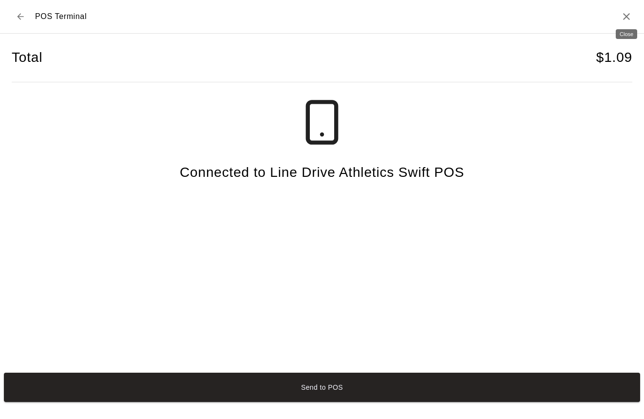
click at [627, 19] on icon "Close" at bounding box center [626, 17] width 12 height 12
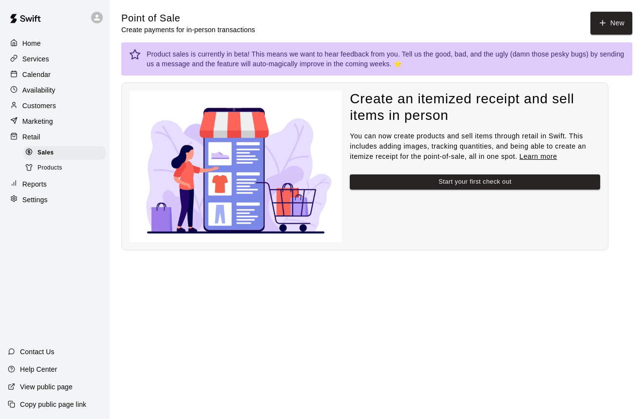
click at [37, 41] on p "Home" at bounding box center [31, 43] width 19 height 10
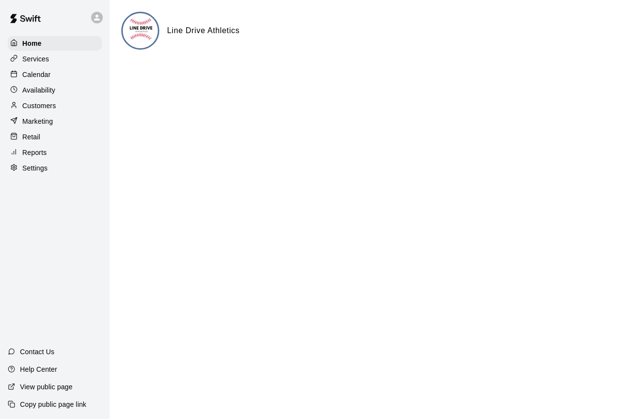
click at [49, 59] on p "Services" at bounding box center [35, 59] width 27 height 10
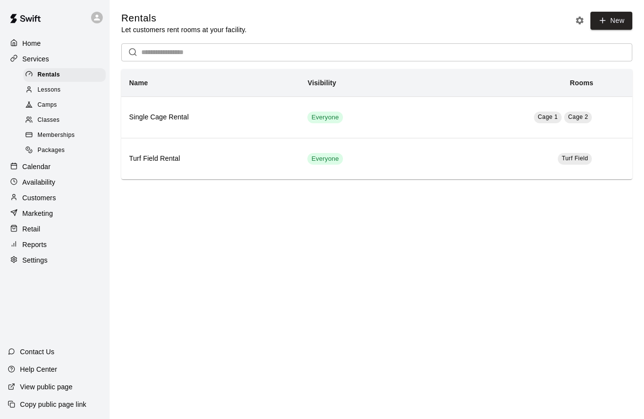
click at [41, 229] on div "Retail" at bounding box center [55, 229] width 94 height 15
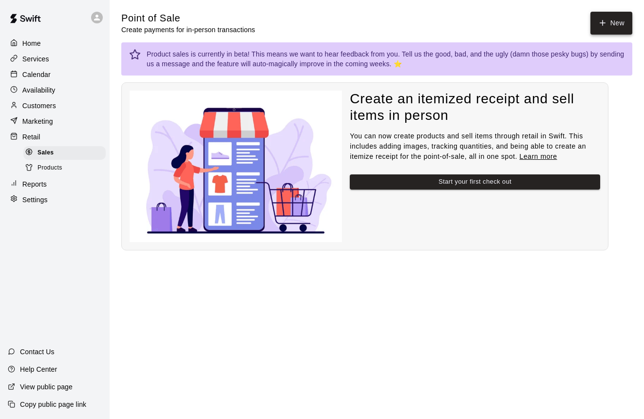
click at [598, 27] on button "New" at bounding box center [611, 23] width 42 height 23
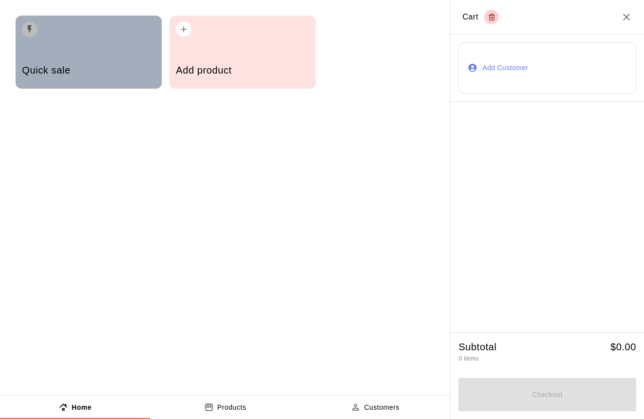
click at [140, 53] on div "Quick sale" at bounding box center [89, 52] width 146 height 73
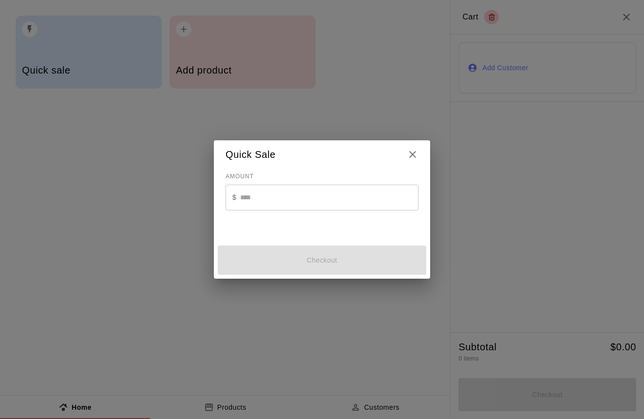
click at [248, 206] on input "text" at bounding box center [329, 198] width 178 height 26
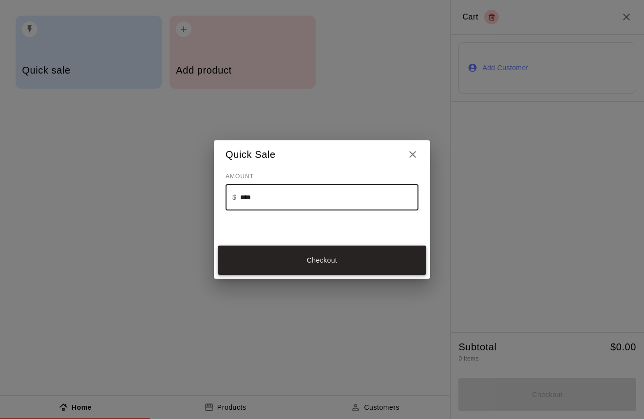
type input "****"
click at [293, 260] on button "Checkout" at bounding box center [322, 259] width 208 height 29
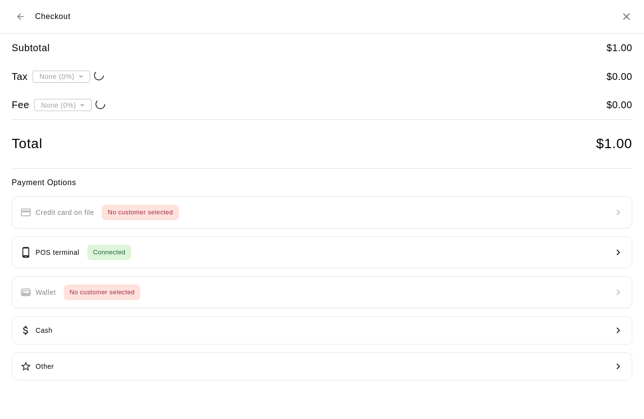
type input "**********"
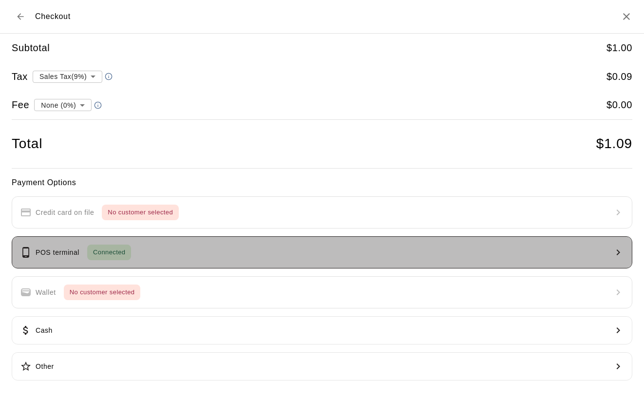
click at [128, 242] on button "POS terminal Connected" at bounding box center [322, 252] width 620 height 32
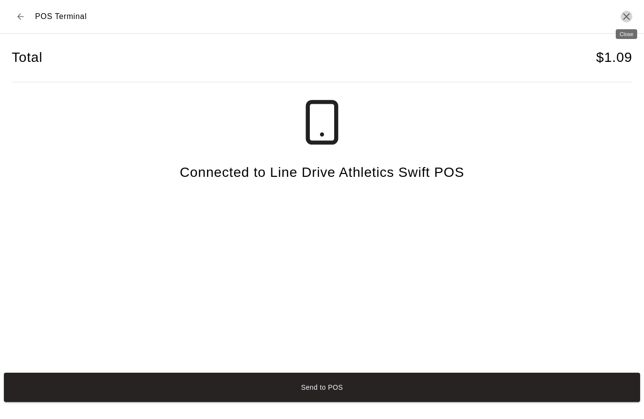
click at [630, 18] on icon "Close" at bounding box center [626, 17] width 12 height 12
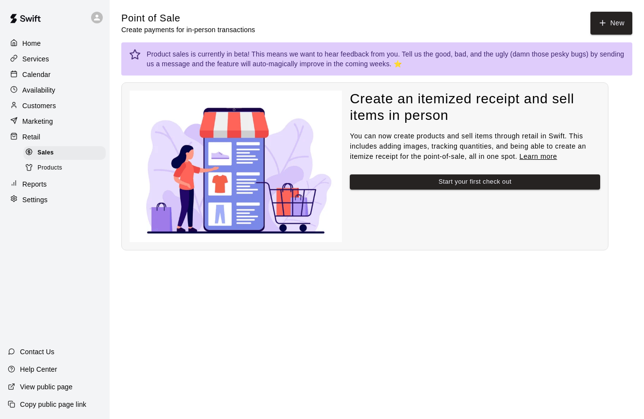
scroll to position [0, 0]
click at [38, 58] on p "Services" at bounding box center [35, 59] width 27 height 10
